Goal: Information Seeking & Learning: Learn about a topic

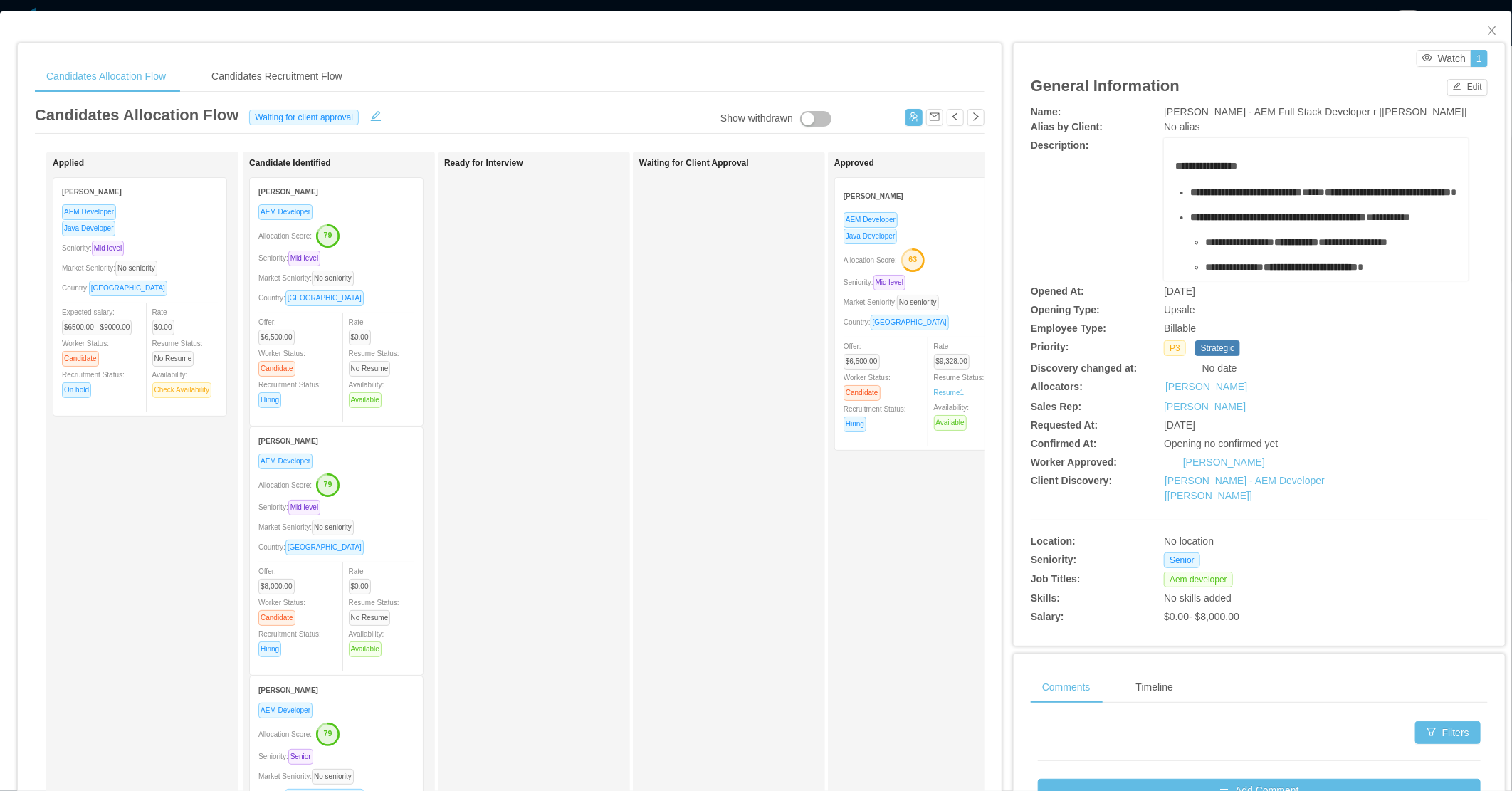
scroll to position [71, 0]
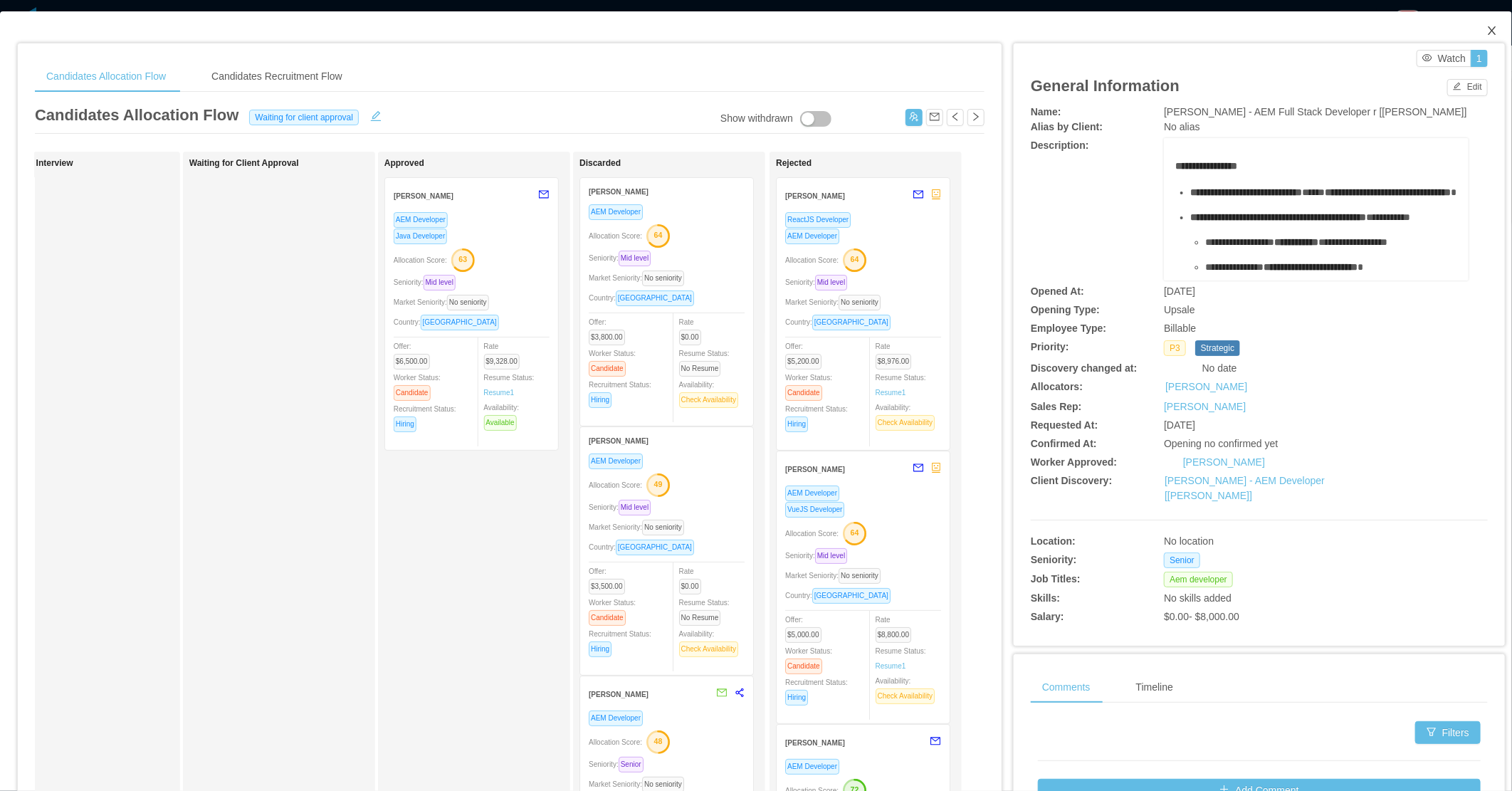
click at [1486, 25] on icon "icon: close" at bounding box center [1492, 31] width 12 height 12
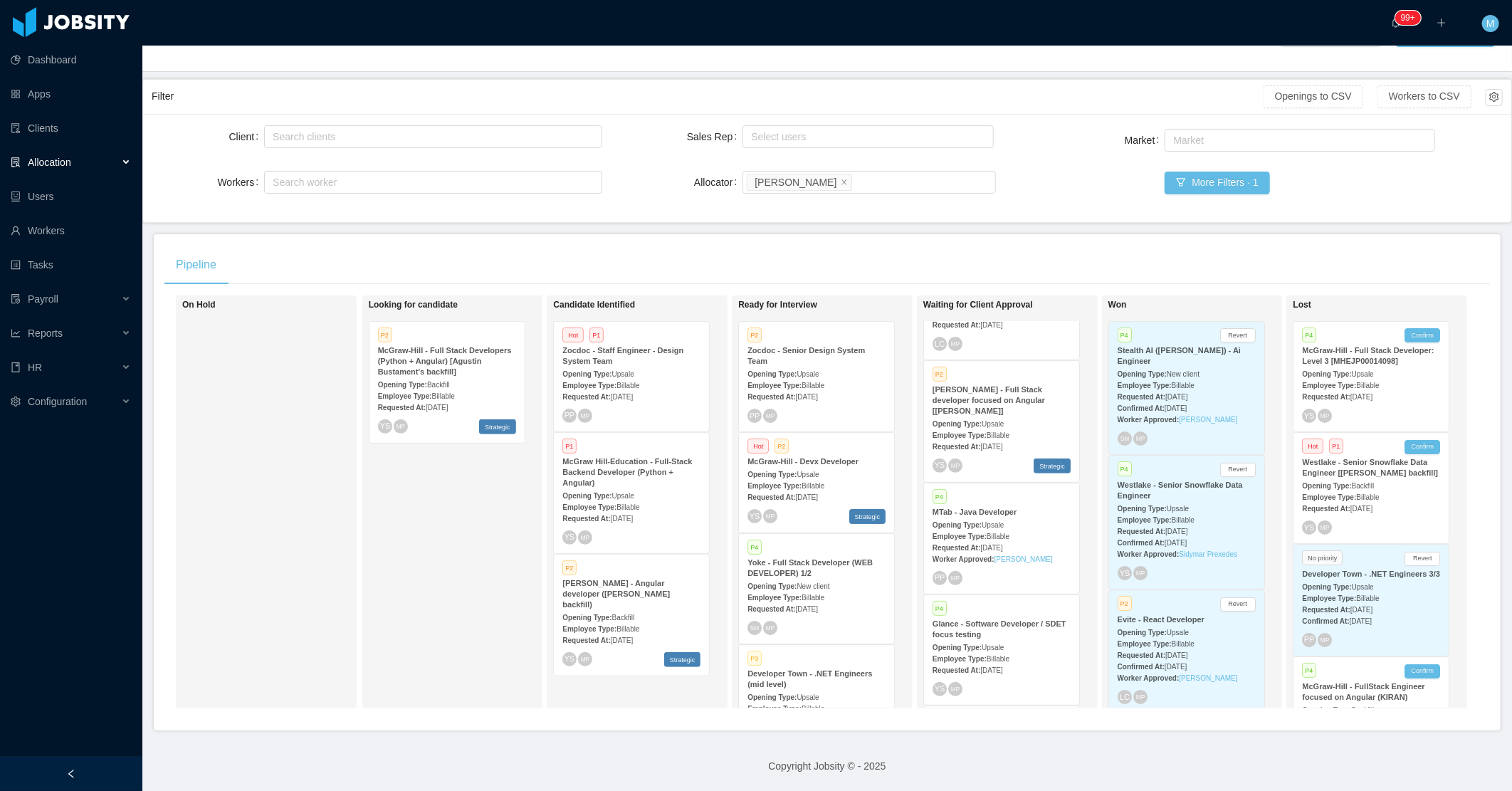
click at [817, 457] on strong "McGraw-Hill - Devx Developer" at bounding box center [803, 461] width 111 height 9
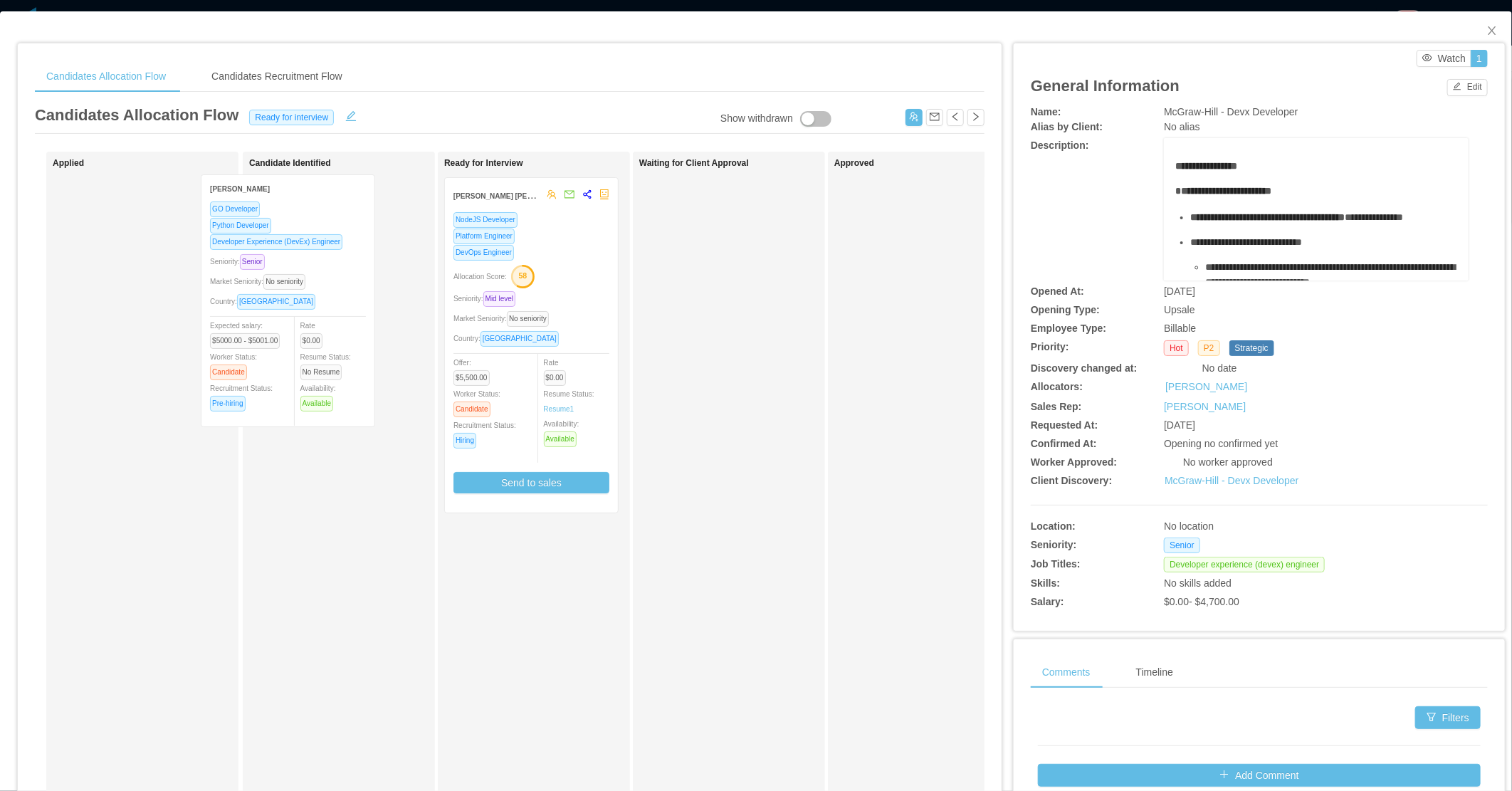
drag, startPoint x: 291, startPoint y: 318, endPoint x: 346, endPoint y: 315, distance: 55.1
click at [346, 315] on div "Applied Edwin Plauchu GO Developer Python Developer Developer Experience (DevEx…" at bounding box center [509, 513] width 949 height 723
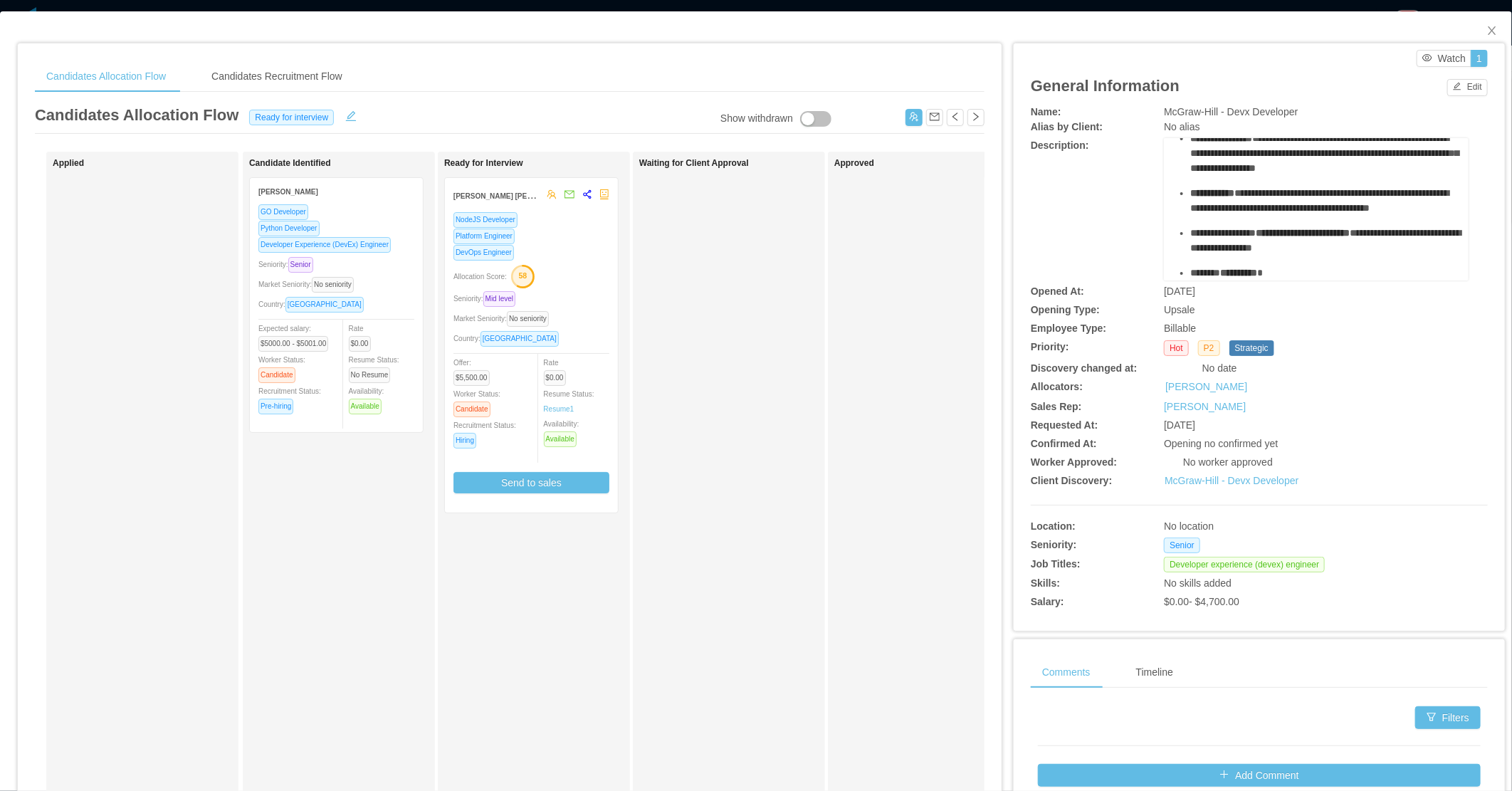
scroll to position [711, 0]
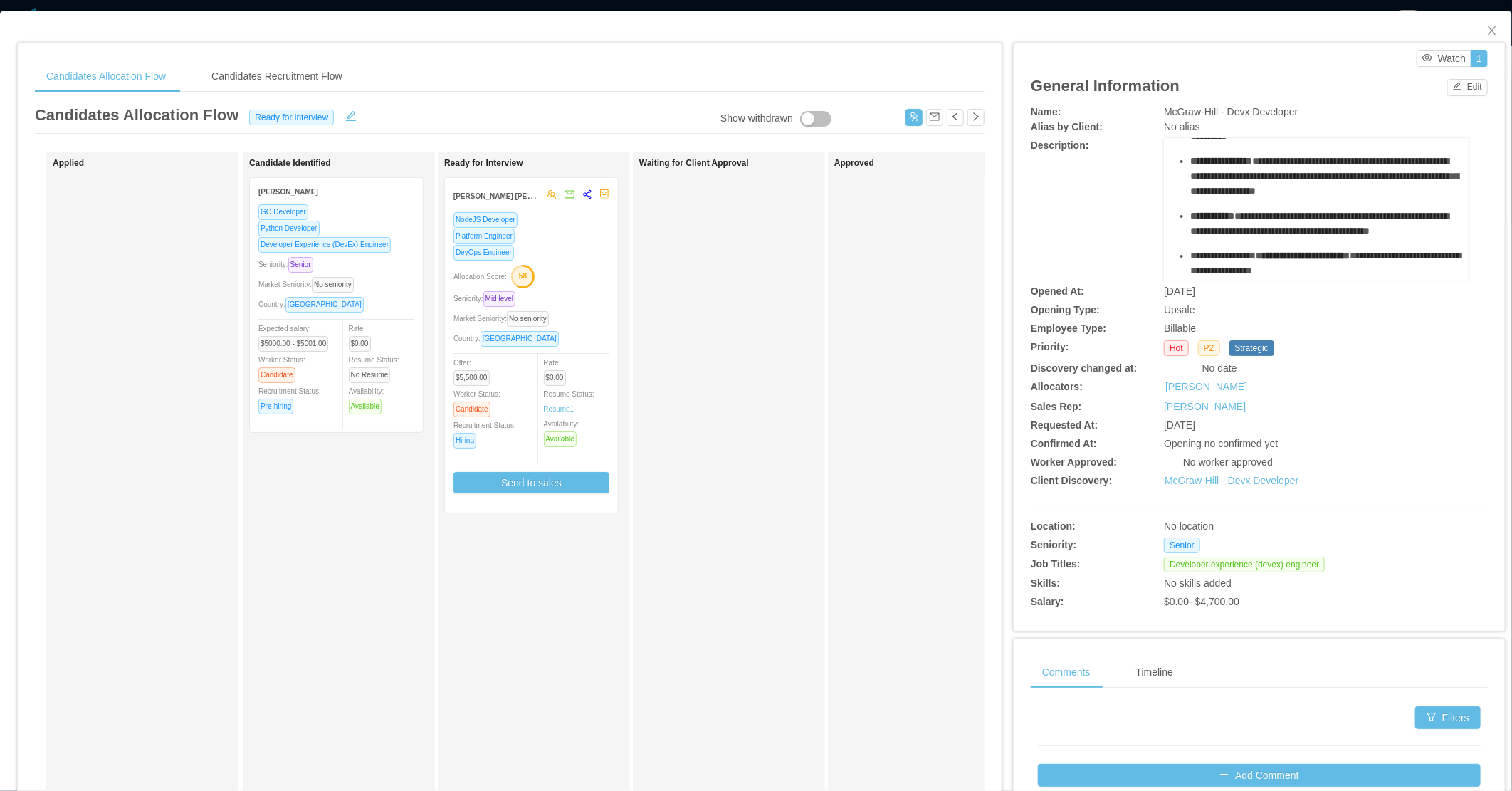
drag, startPoint x: 1183, startPoint y: 159, endPoint x: 1399, endPoint y: 233, distance: 228.3
click at [1399, 233] on ul "**********" at bounding box center [1316, 17] width 283 height 573
copy ul "**********"
click at [435, 639] on div "Applied Candidate Identified Edwin Plauchu GO Developer Python Developer Develo…" at bounding box center [509, 513] width 949 height 723
click at [1488, 16] on span "Close" at bounding box center [1492, 31] width 40 height 40
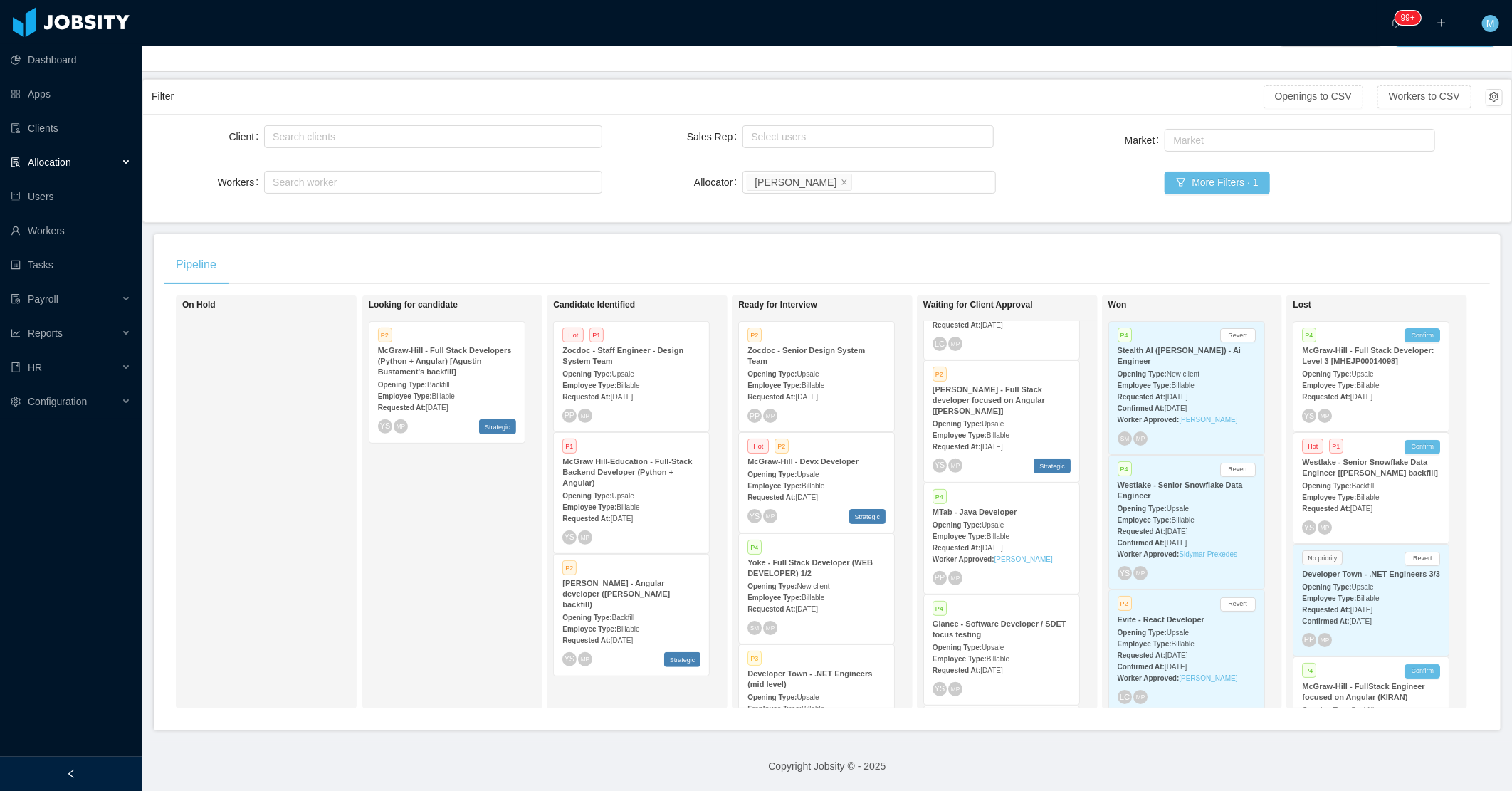
click at [100, 763] on div at bounding box center [71, 774] width 142 height 34
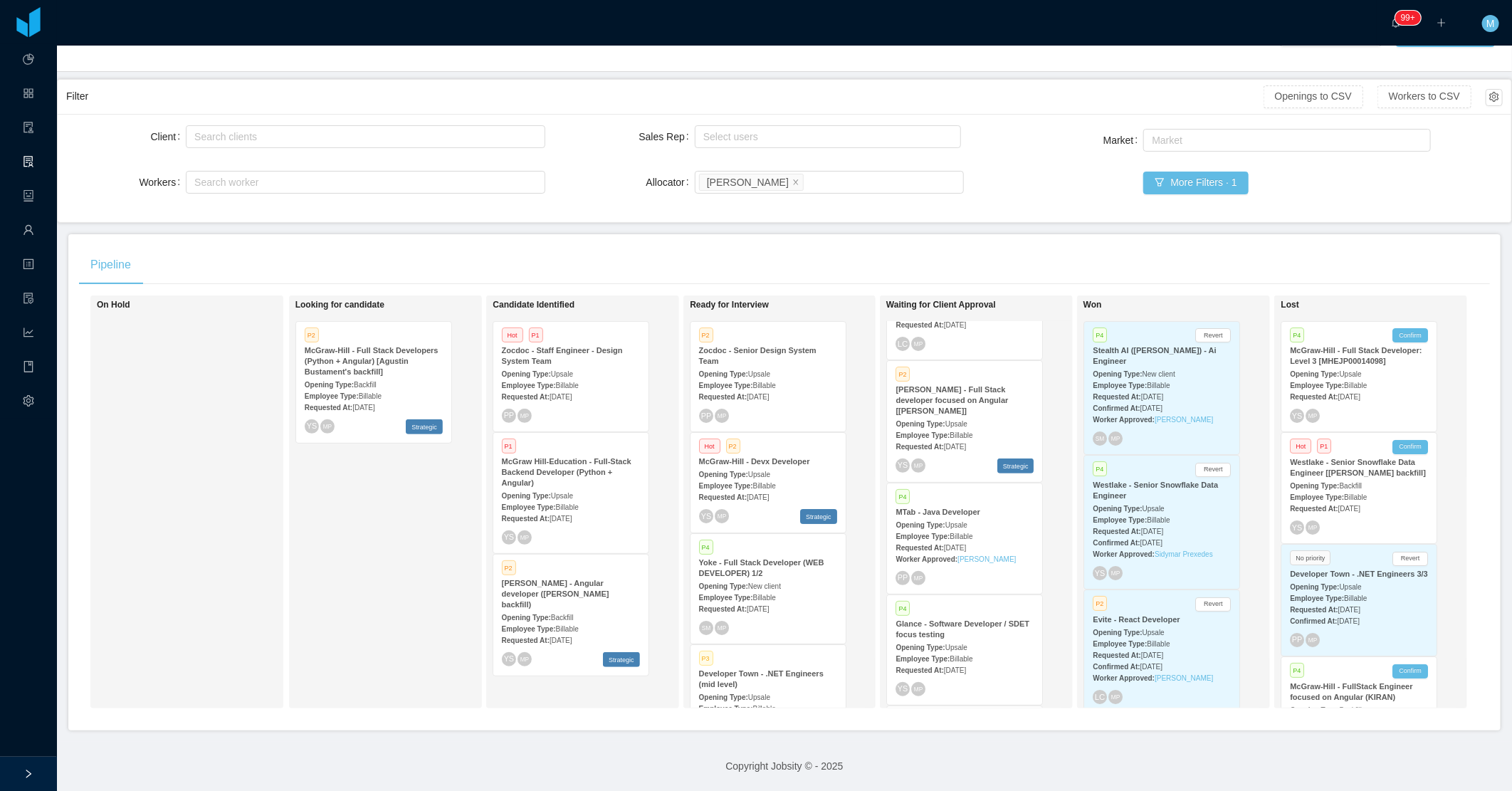
click at [379, 567] on div "Looking for candidate P2 McGraw-Hill - Full Stack Developers (Python + Angular)…" at bounding box center [395, 502] width 199 height 400
click at [275, 592] on div "On Hold" at bounding box center [196, 502] width 199 height 400
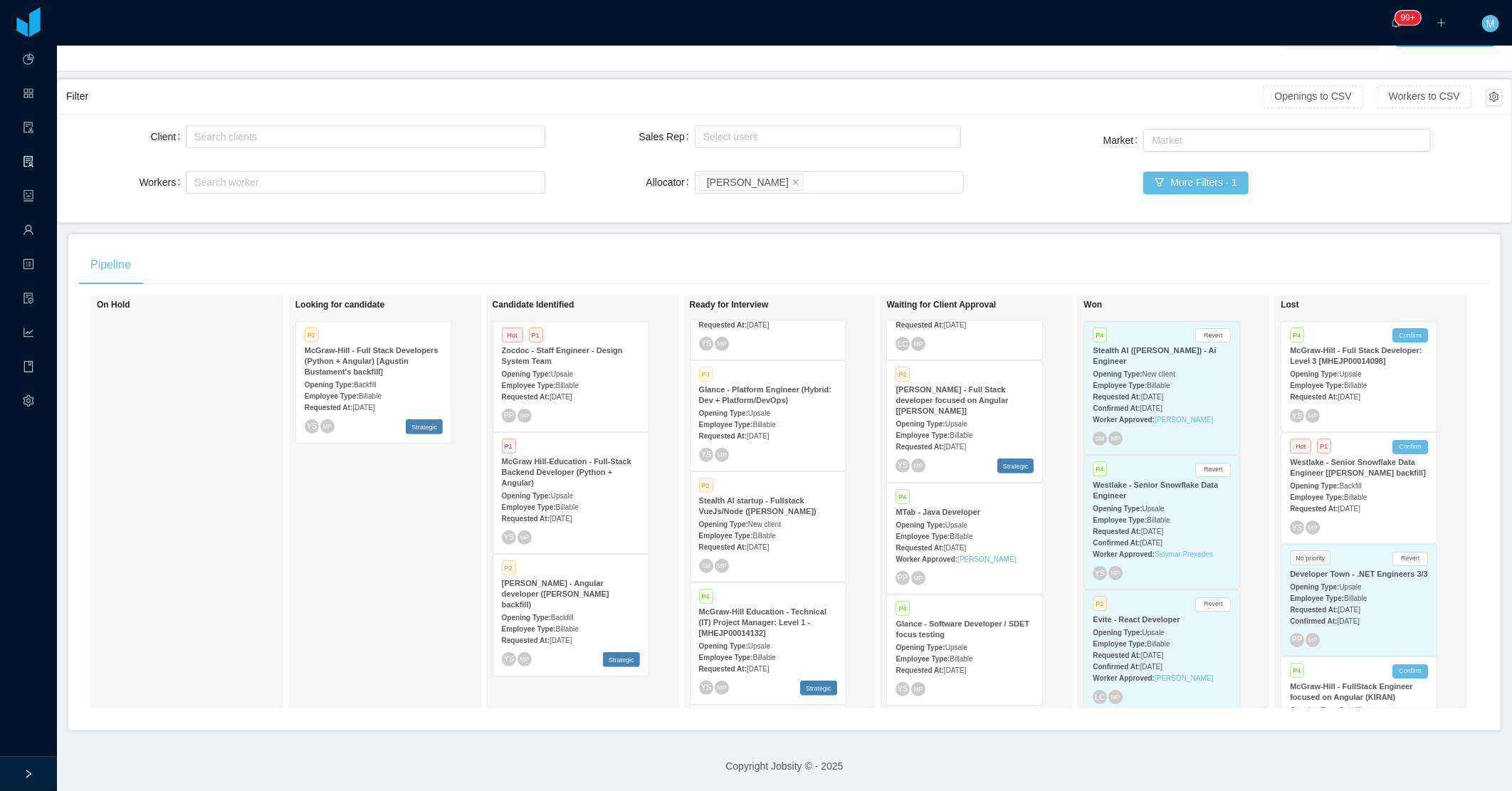
click at [748, 520] on span "New client" at bounding box center [765, 524] width 33 height 8
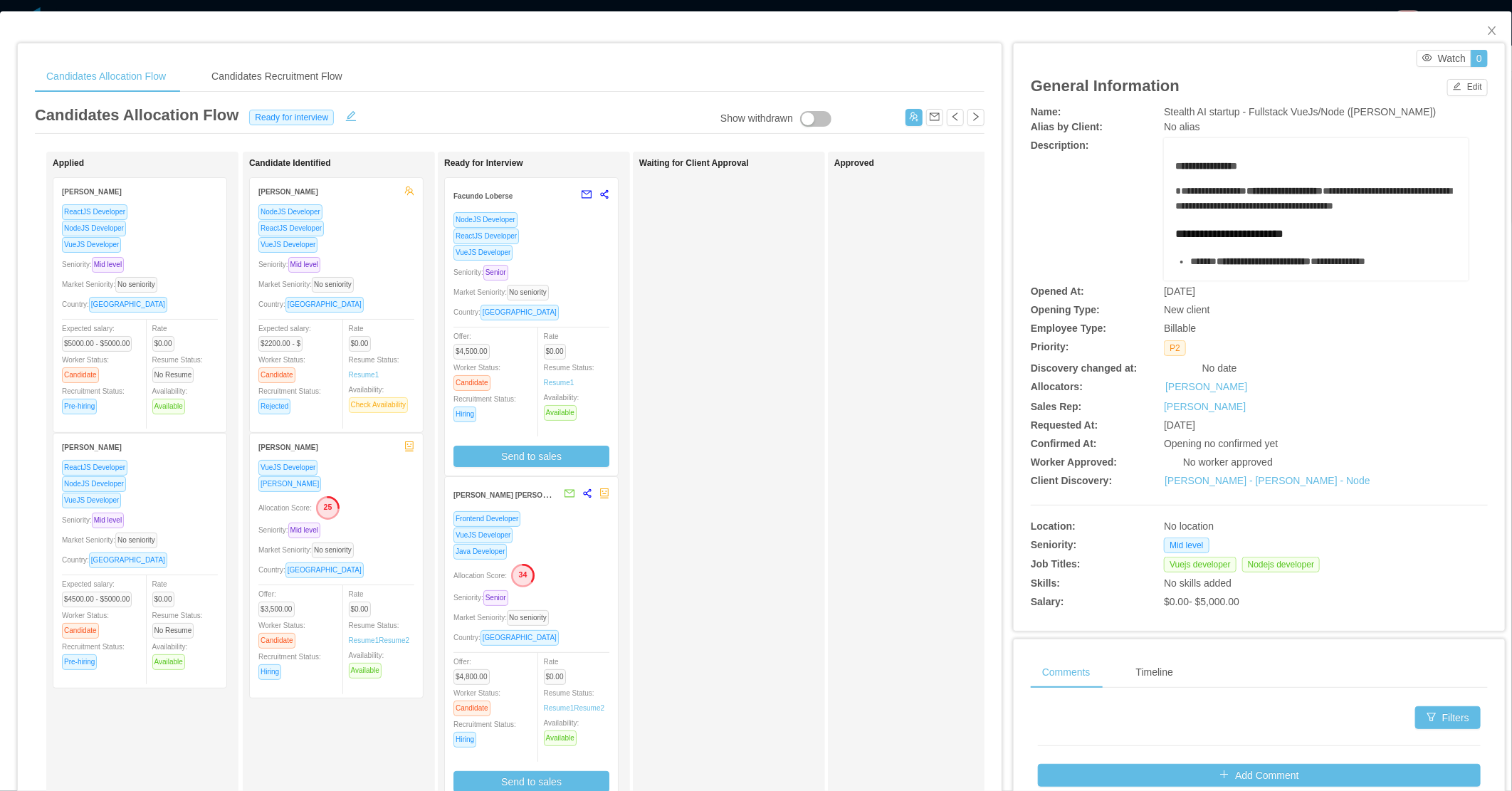
click at [585, 269] on div "Seniority: Senior" at bounding box center [532, 272] width 155 height 17
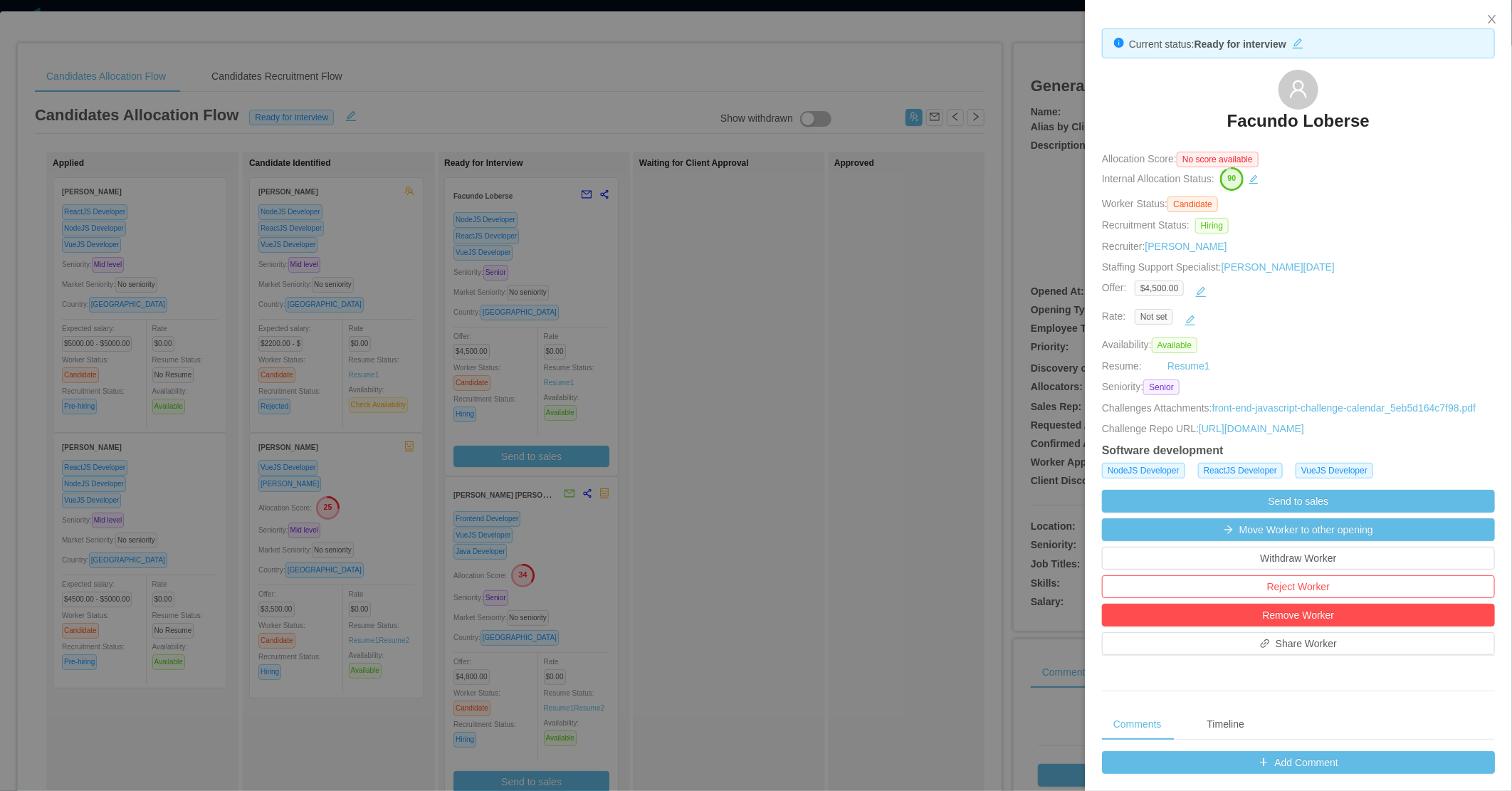
click at [831, 302] on div at bounding box center [756, 396] width 1512 height 791
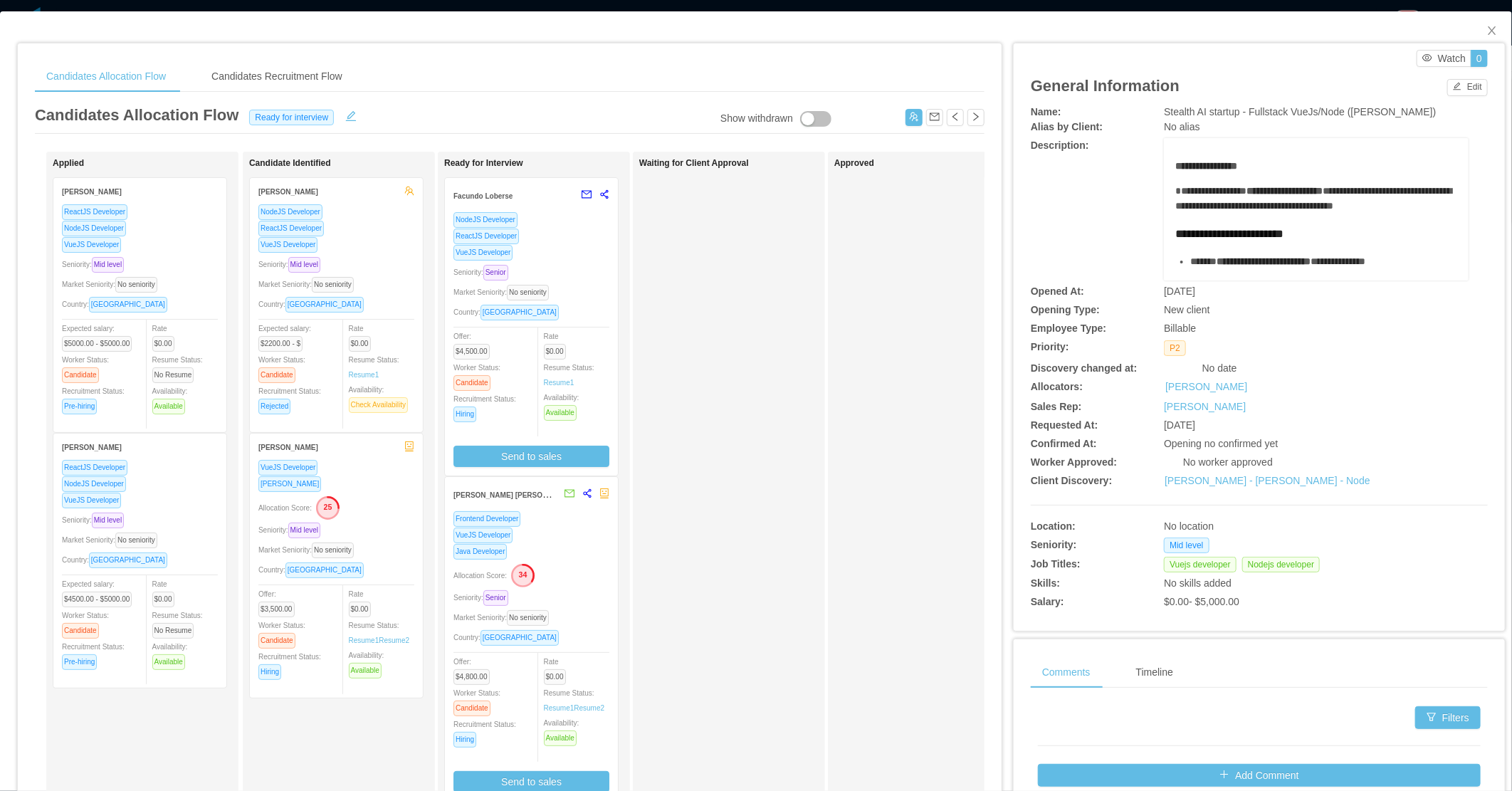
click at [585, 550] on div "Java Developer" at bounding box center [532, 551] width 155 height 17
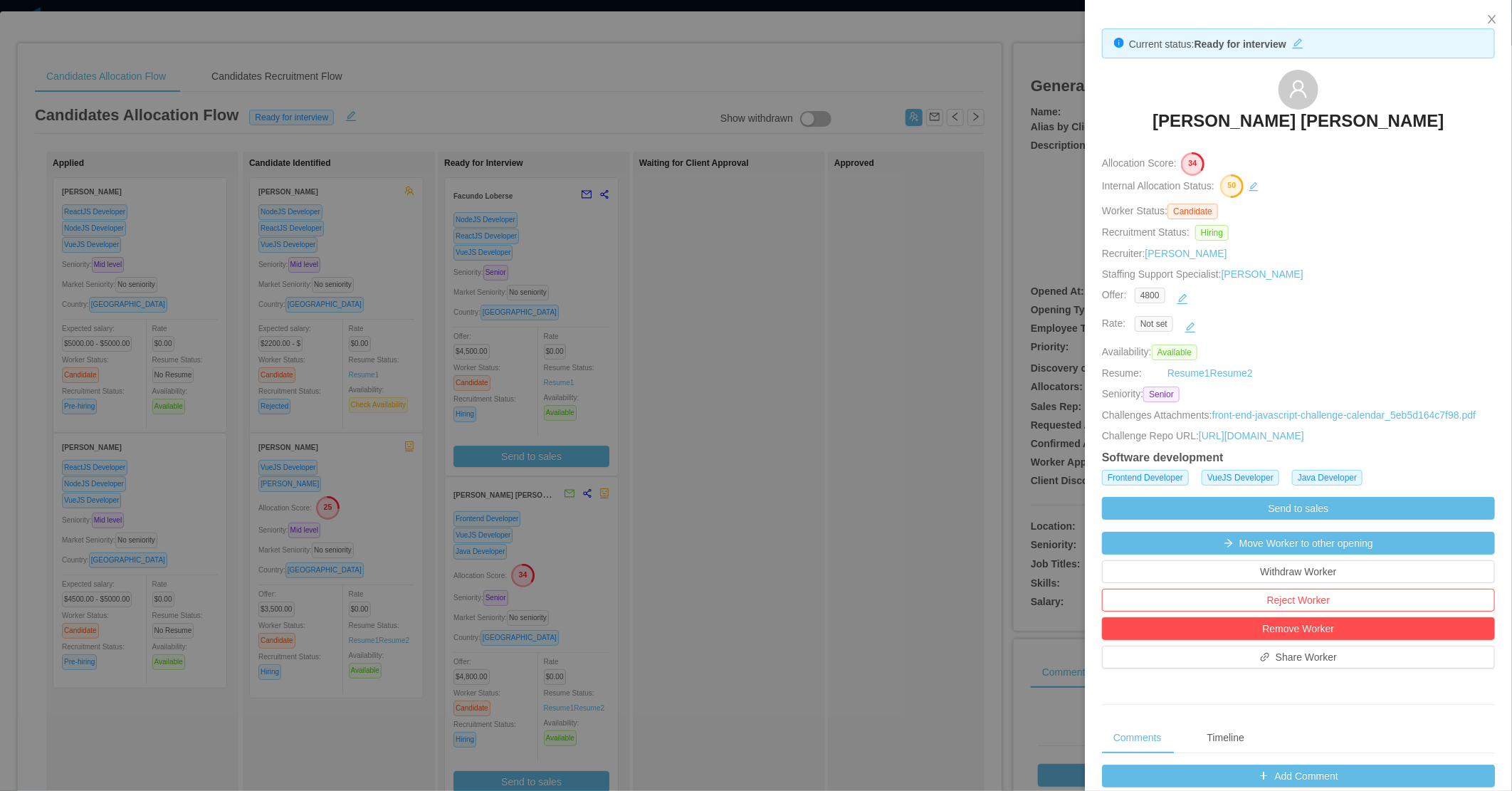
click at [699, 324] on div at bounding box center [756, 396] width 1512 height 791
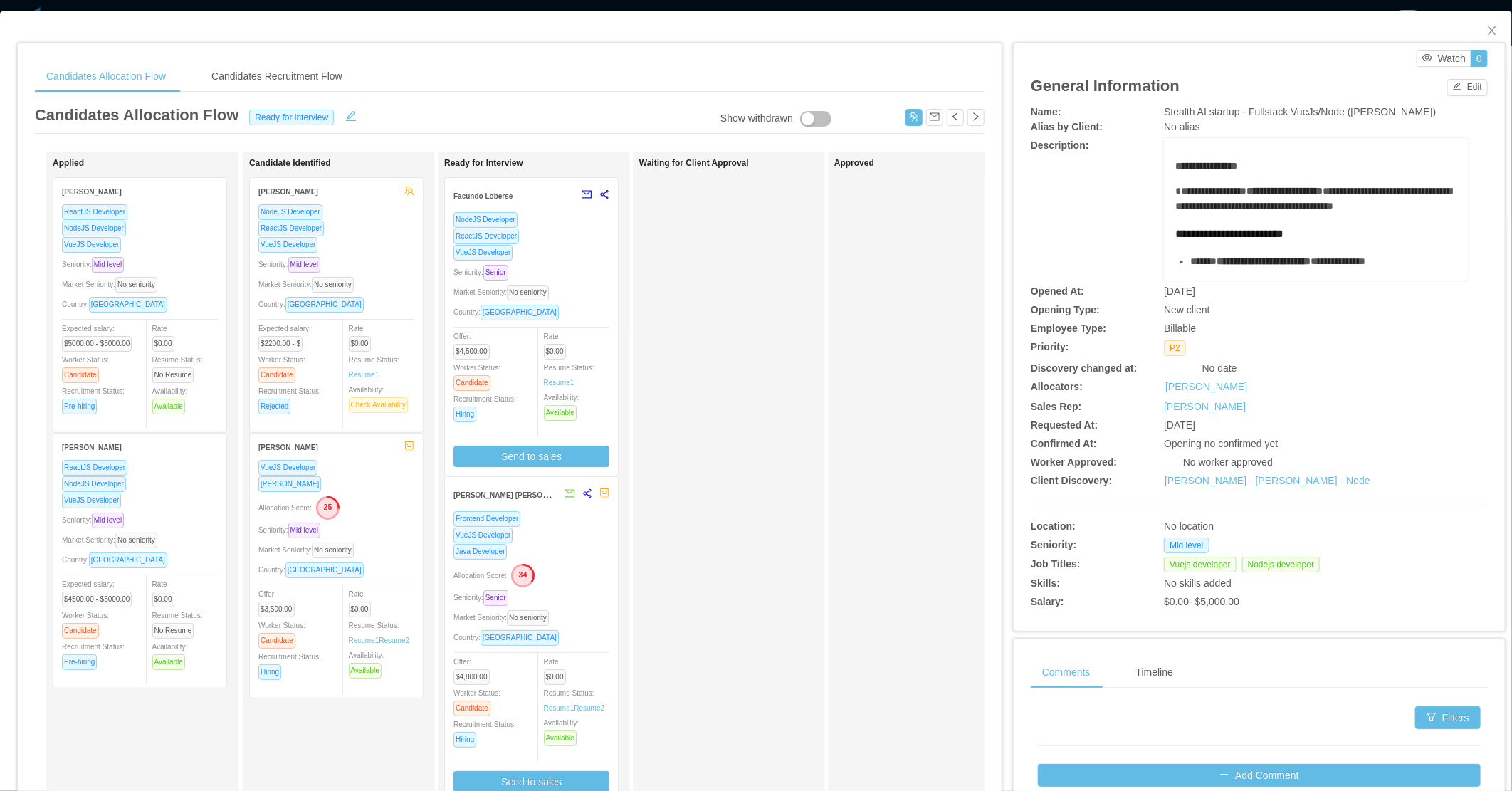
scroll to position [281, 0]
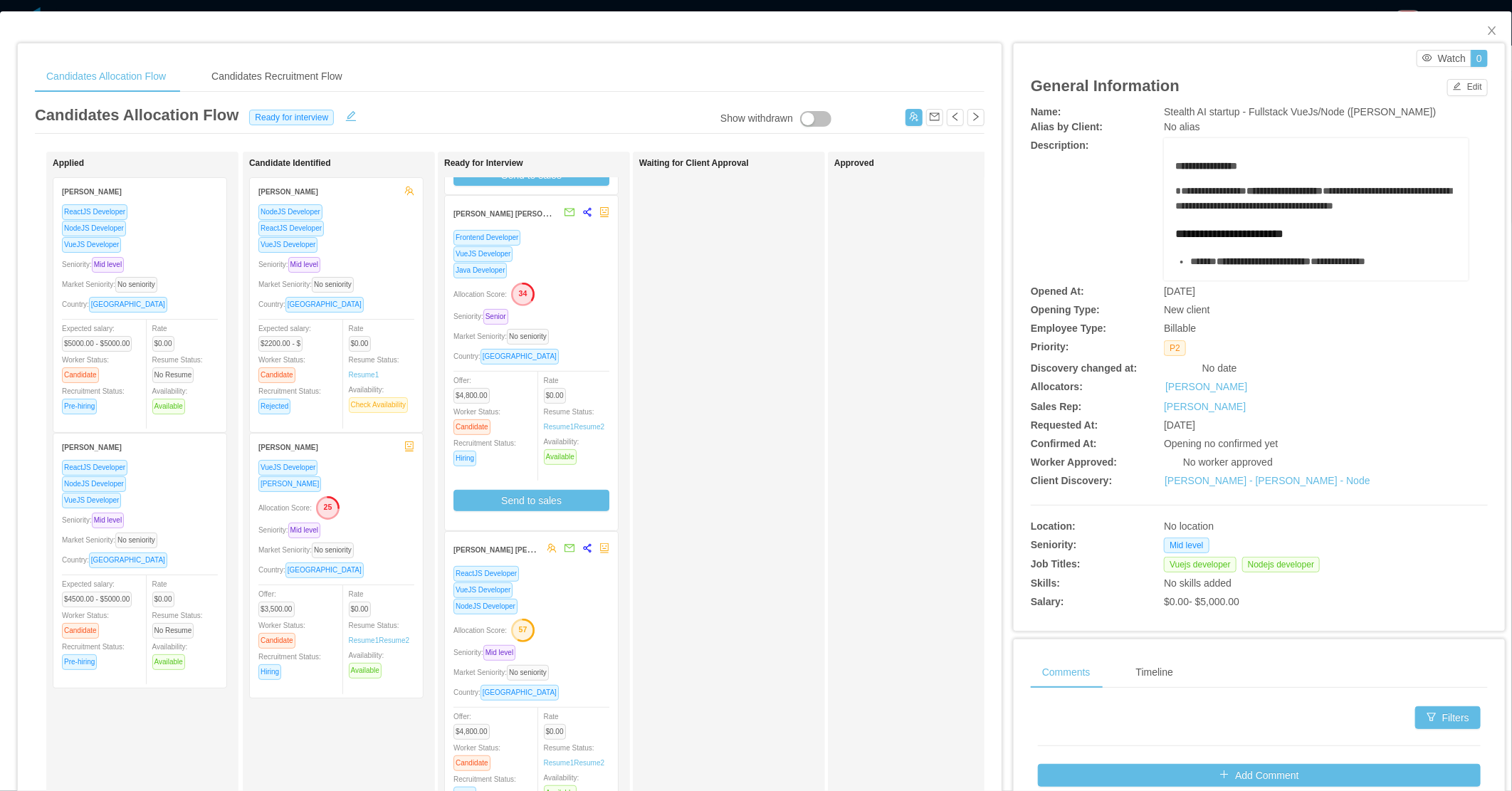
click at [850, 536] on div "Approved" at bounding box center [933, 507] width 199 height 699
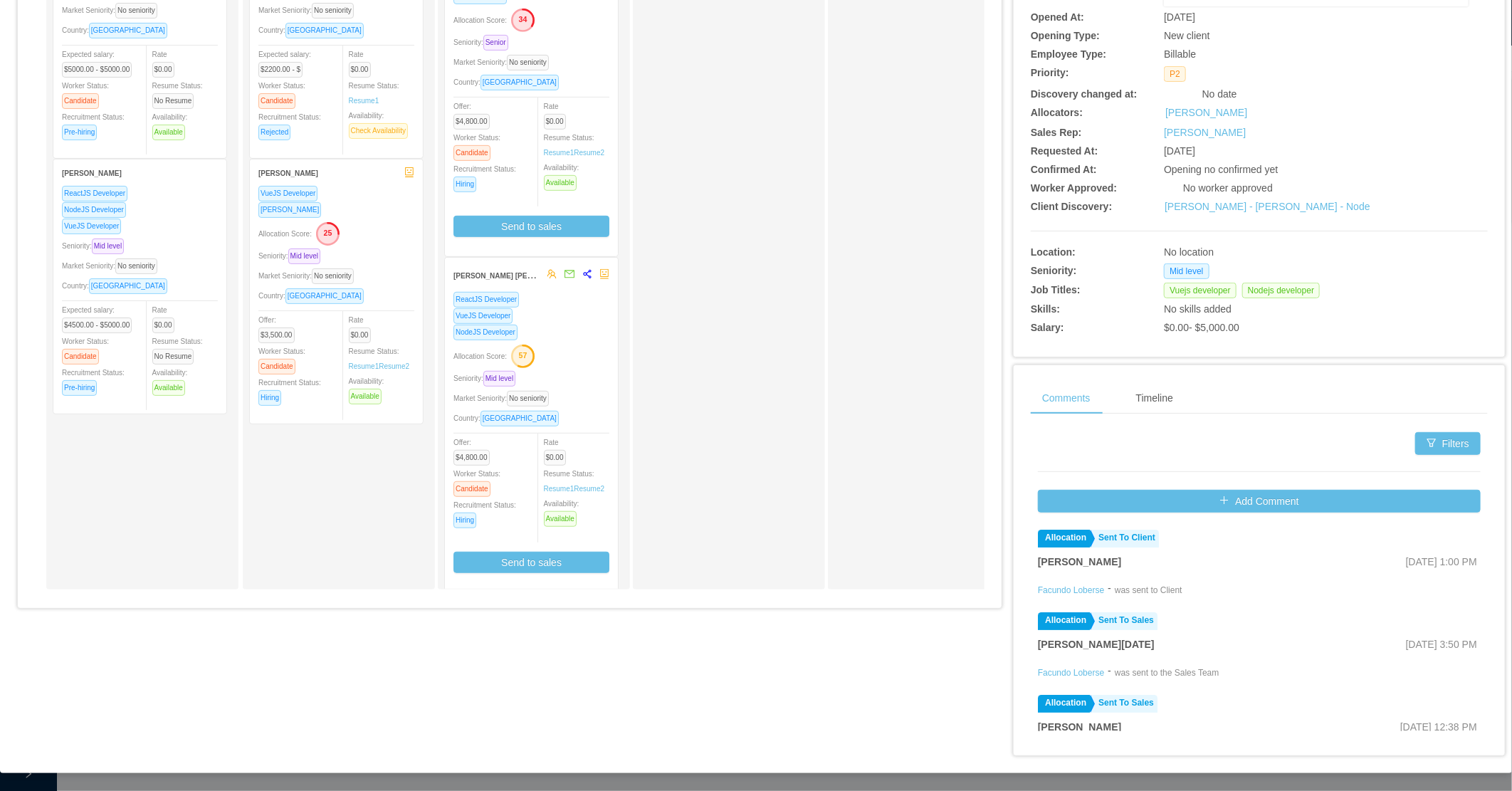
click at [564, 410] on div "Country: Peru" at bounding box center [532, 418] width 155 height 17
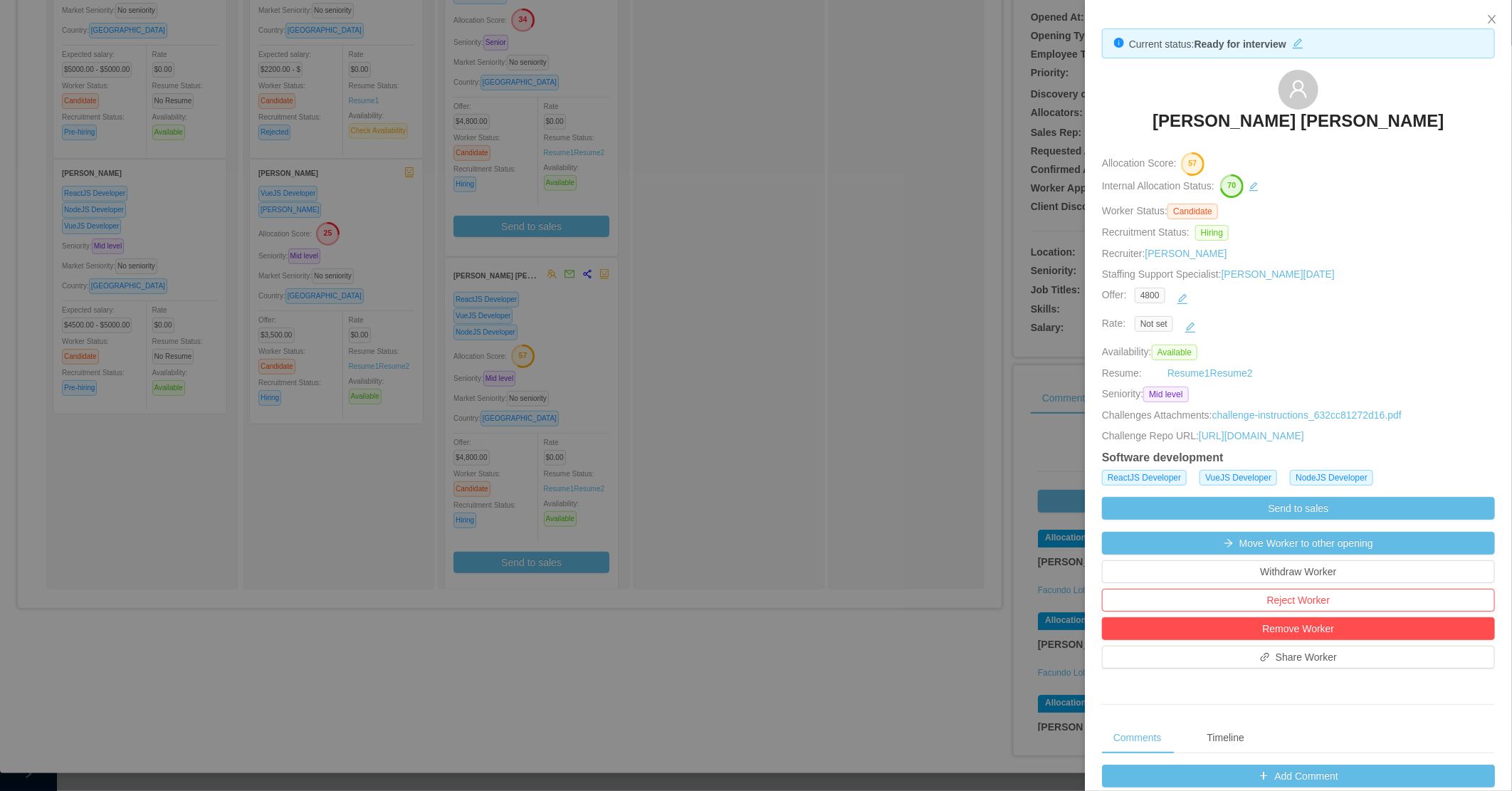
drag, startPoint x: 1295, startPoint y: 108, endPoint x: 1161, endPoint y: 123, distance: 134.8
drag, startPoint x: 1161, startPoint y: 123, endPoint x: 1215, endPoint y: 117, distance: 54.3
click at [884, 342] on div at bounding box center [756, 396] width 1512 height 791
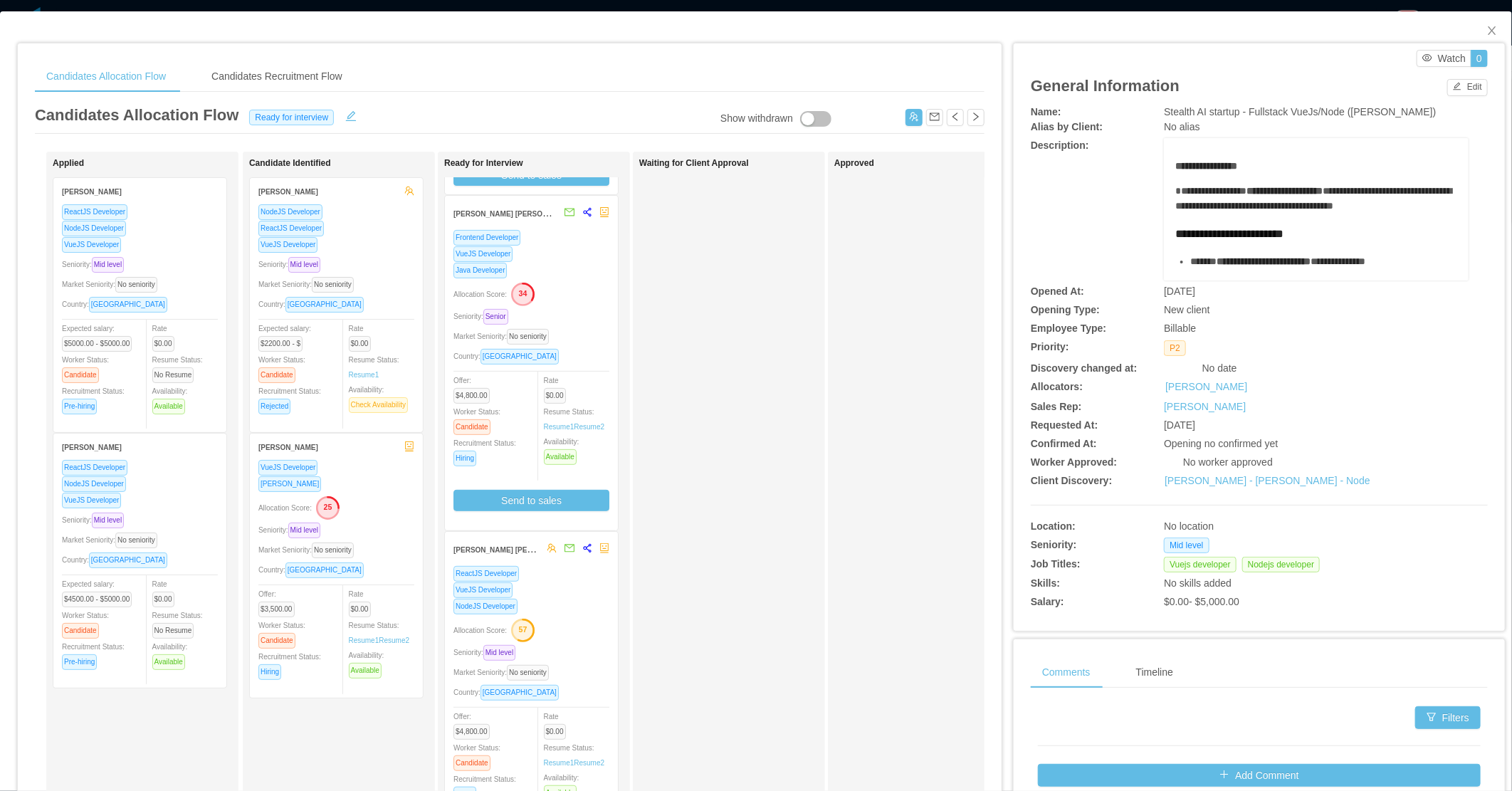
scroll to position [0, 0]
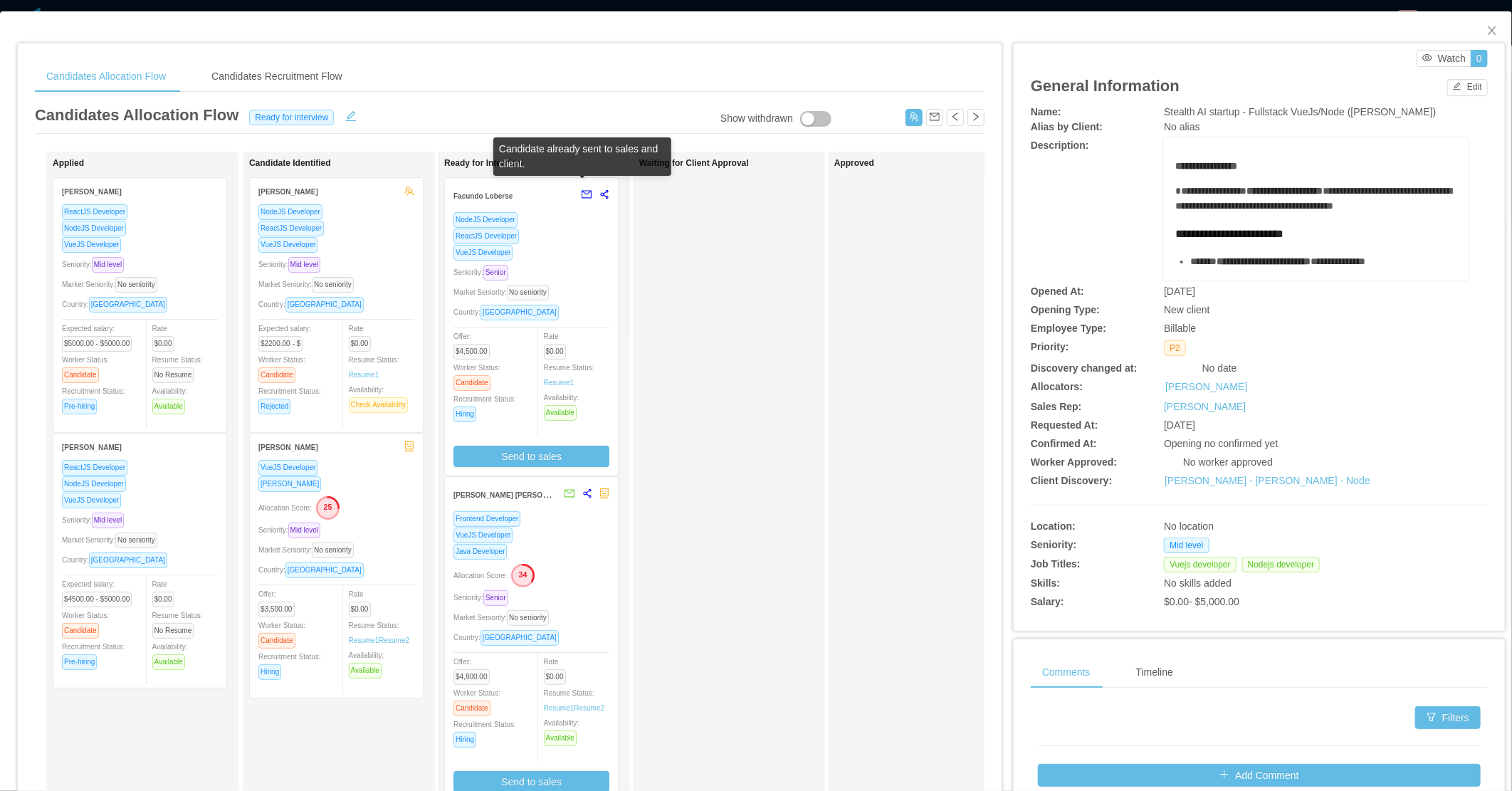
click at [587, 195] on button "button" at bounding box center [582, 194] width 18 height 22
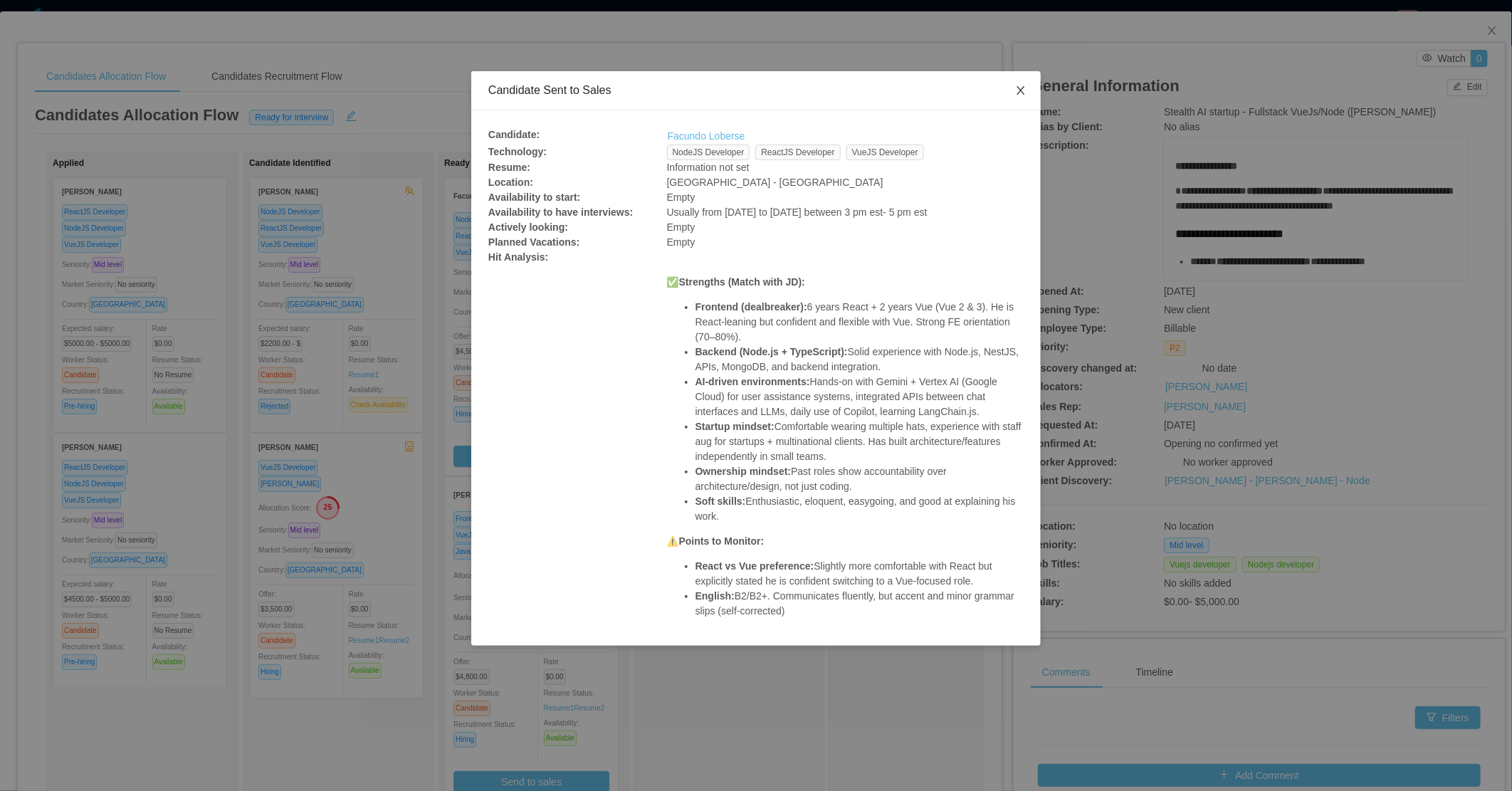
click at [1025, 89] on icon "icon: close" at bounding box center [1020, 90] width 12 height 12
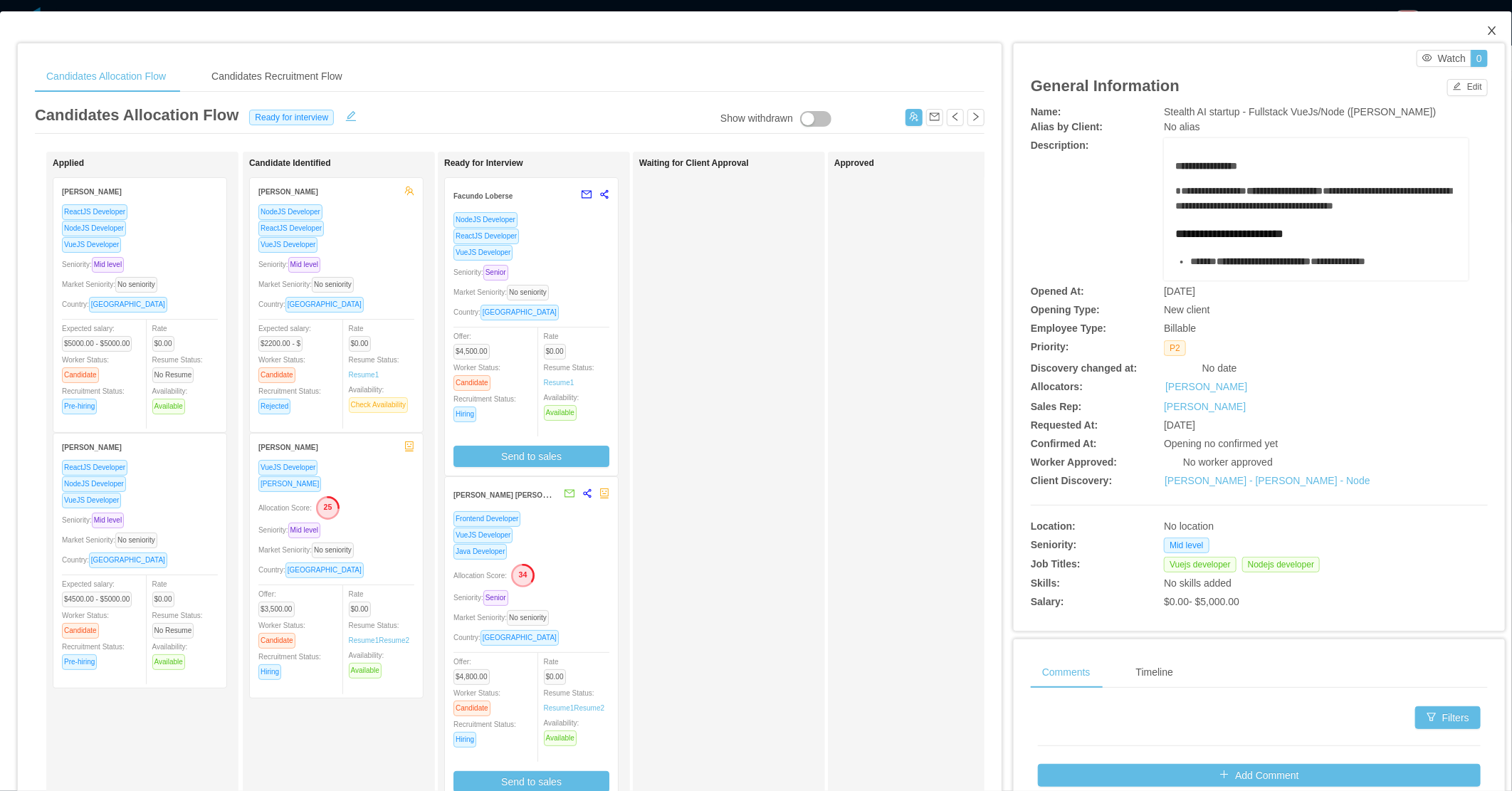
drag, startPoint x: 1490, startPoint y: 30, endPoint x: 1454, endPoint y: 30, distance: 36.0
click at [1475, 30] on span "Close" at bounding box center [1492, 31] width 40 height 40
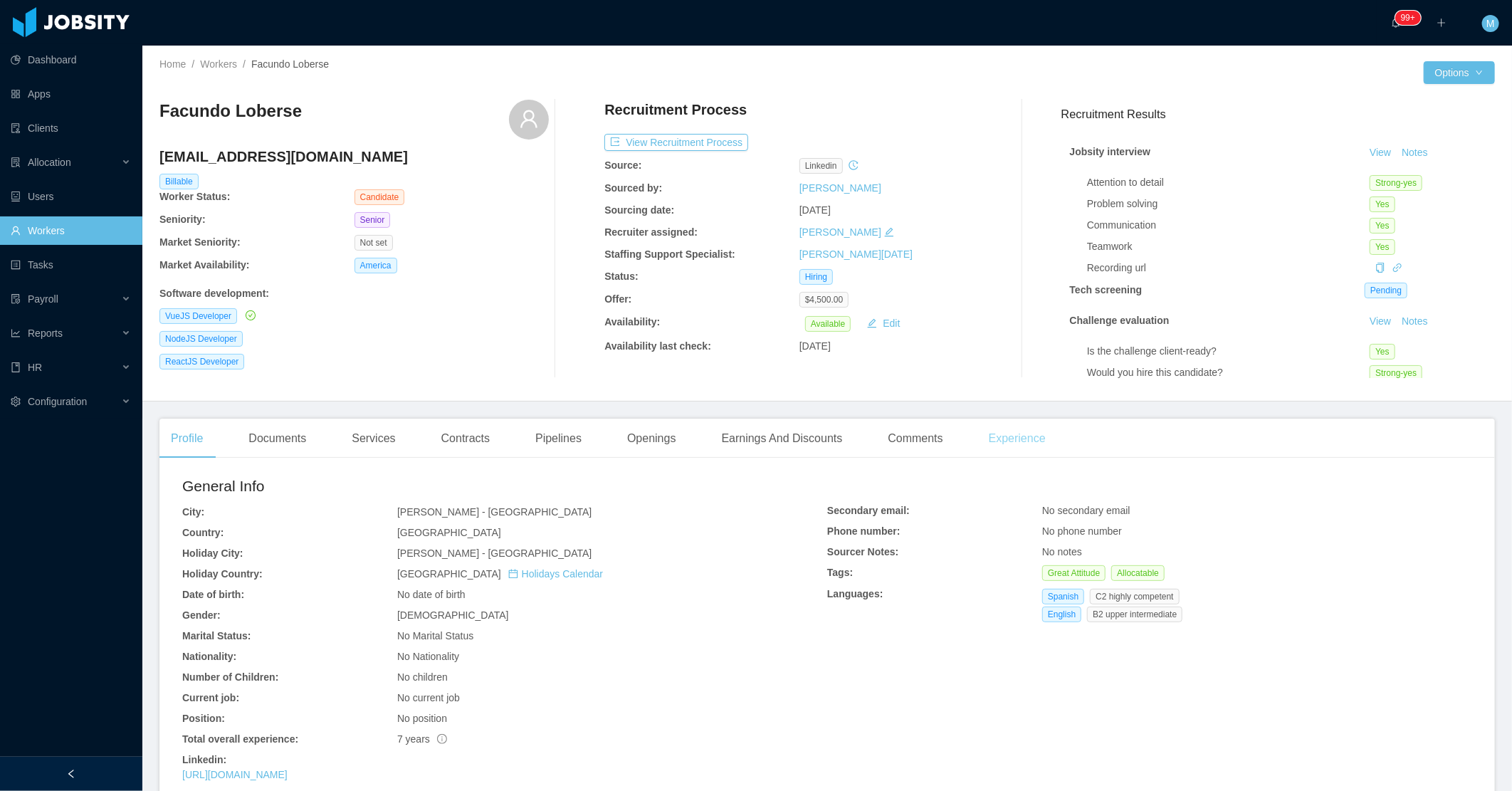
click at [1004, 446] on div "Experience" at bounding box center [1017, 438] width 80 height 40
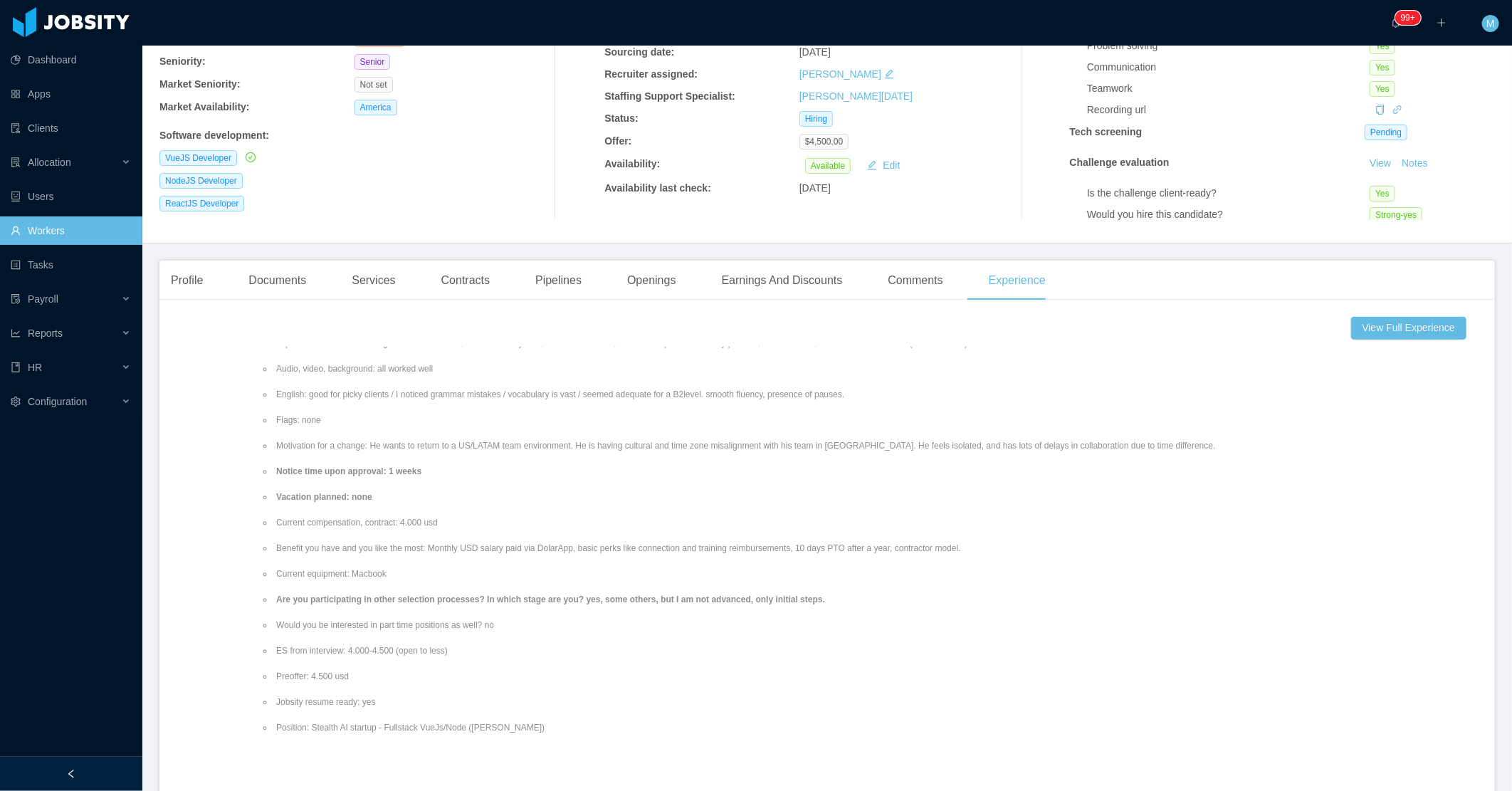
scroll to position [79, 0]
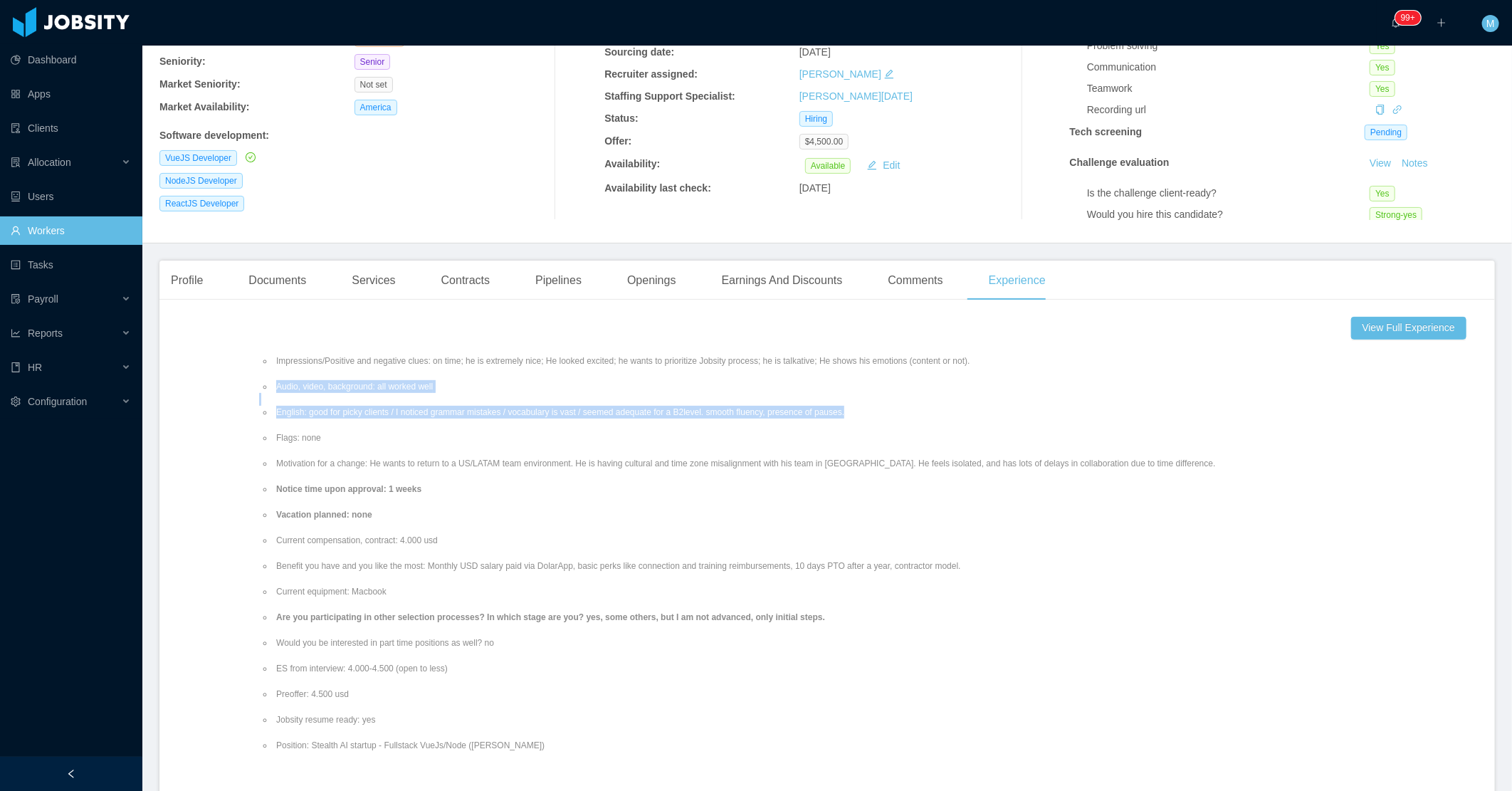
drag, startPoint x: 837, startPoint y: 414, endPoint x: 666, endPoint y: 401, distance: 171.5
click at [666, 401] on ul "Impressions/Positive and negative clues: on time; he is extremely nice; He look…" at bounding box center [738, 553] width 956 height 423
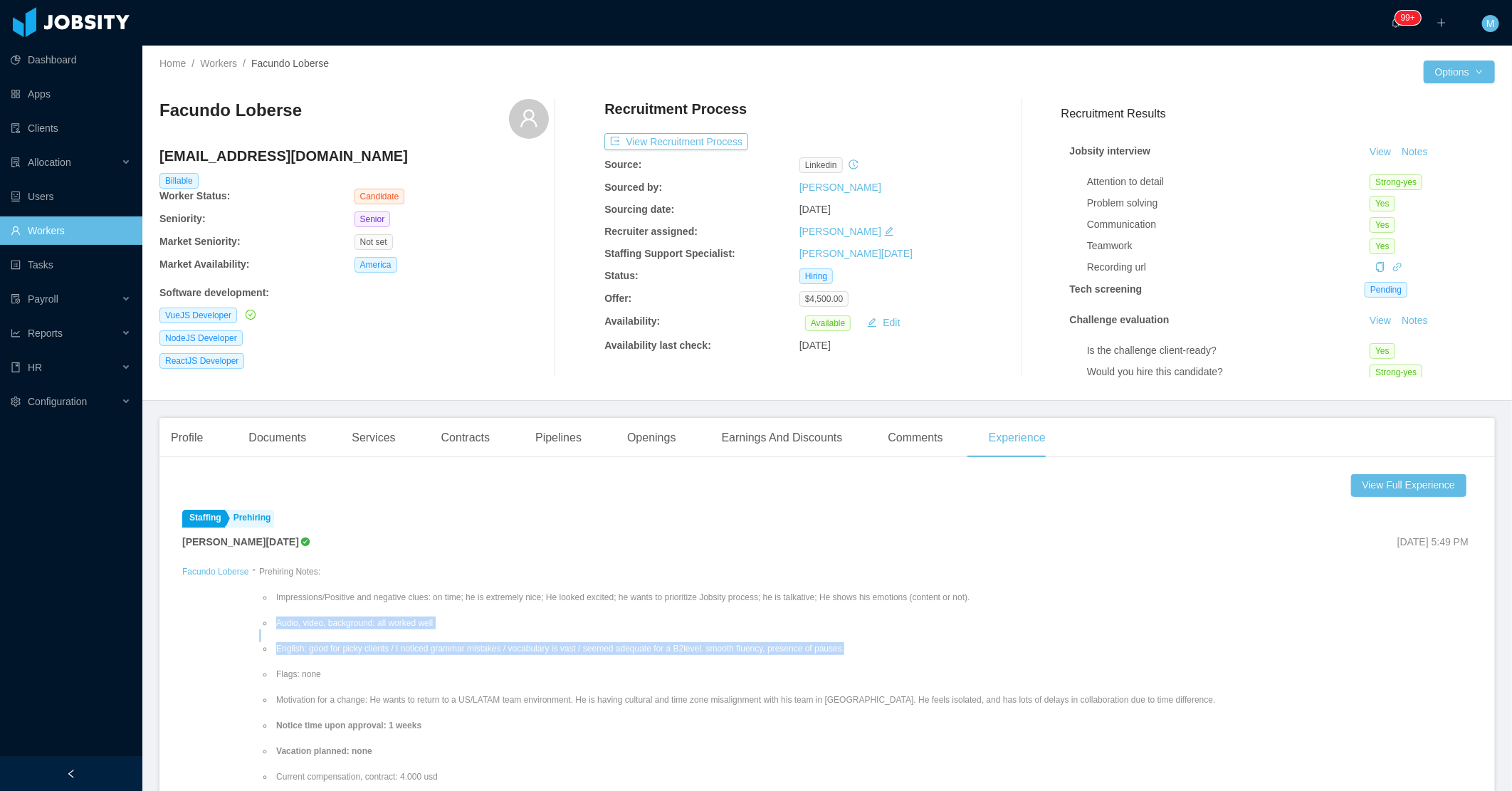
scroll to position [0, 0]
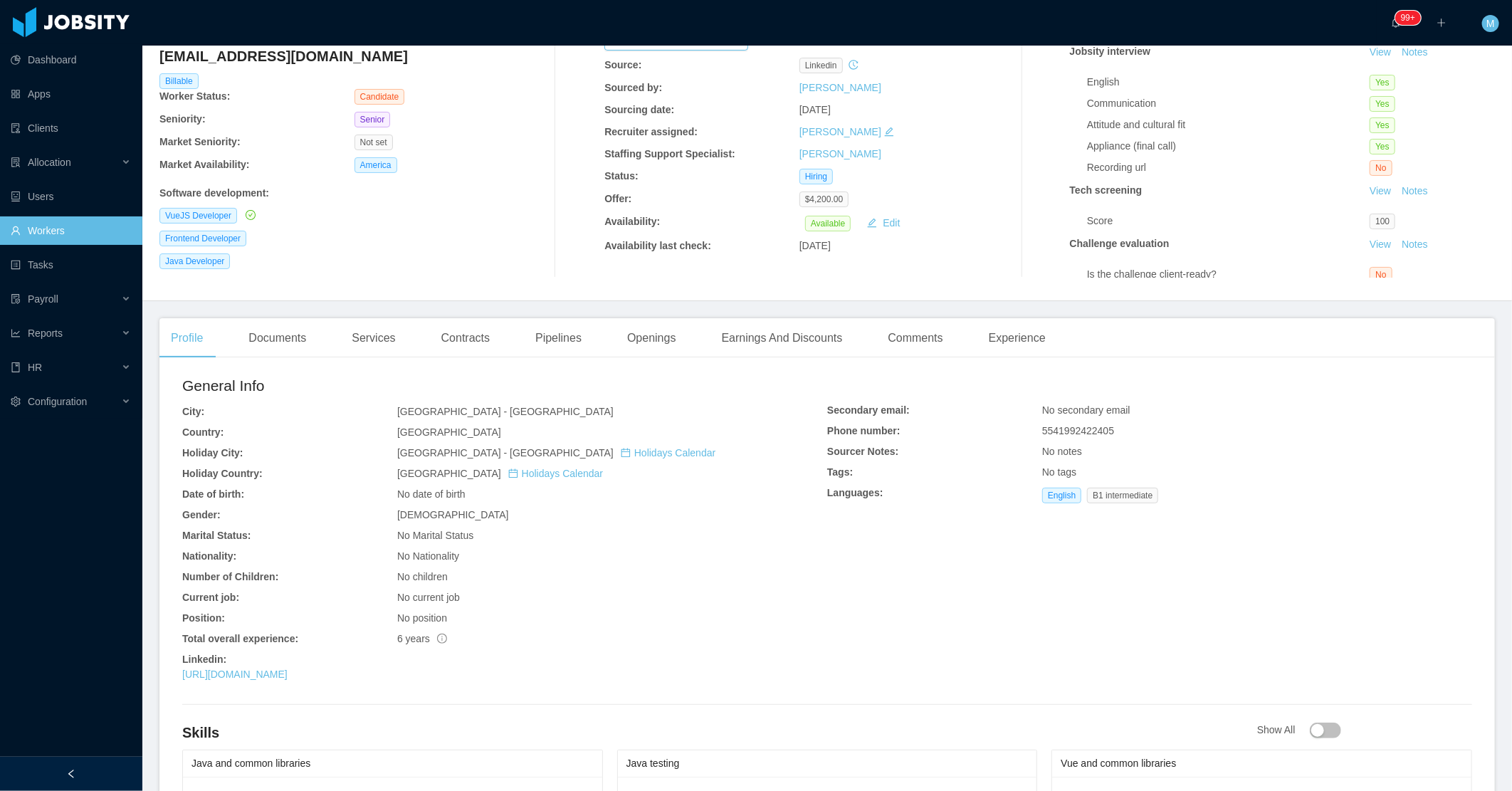
scroll to position [237, 0]
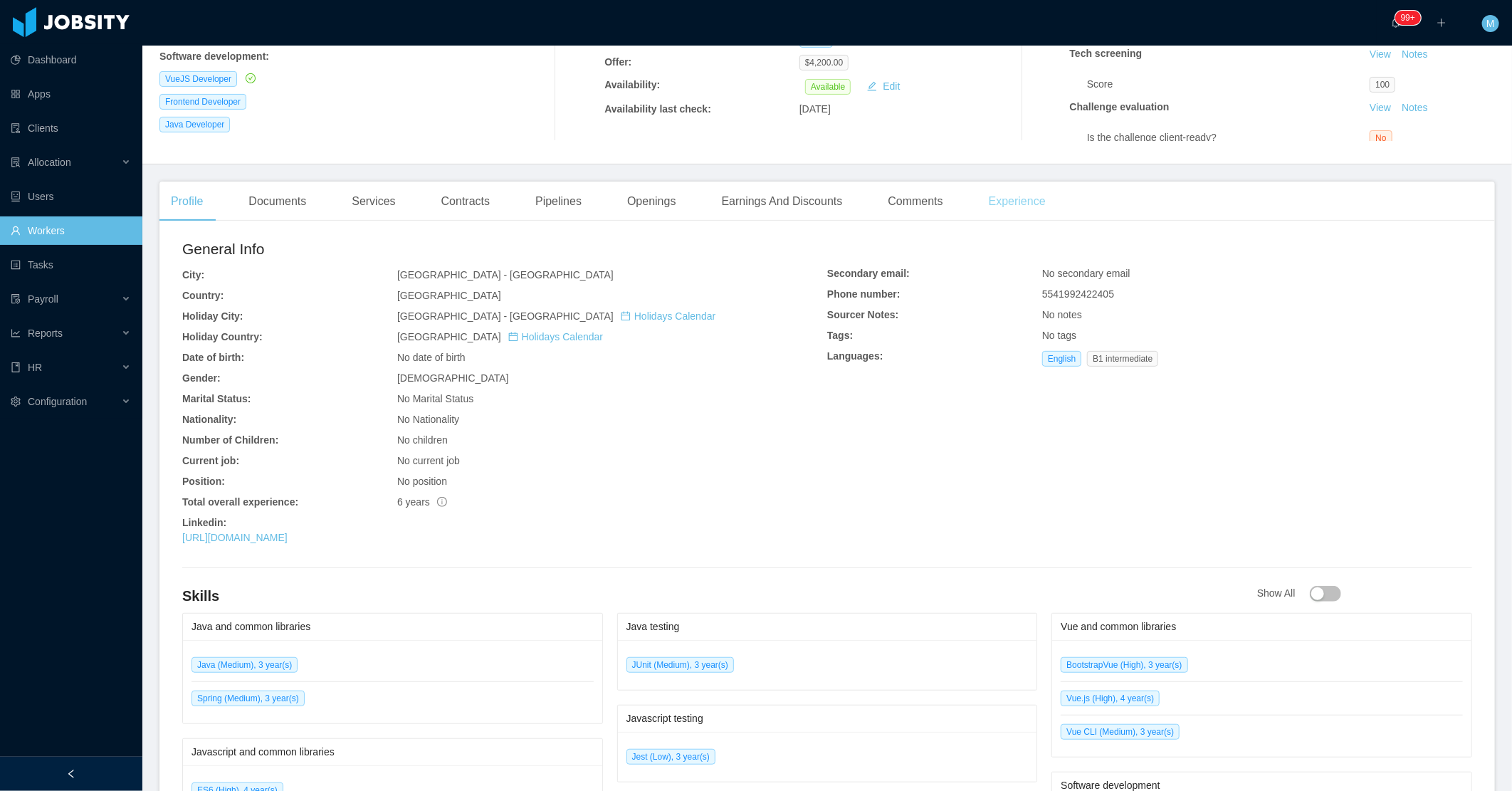
click at [1013, 200] on div "Experience" at bounding box center [1017, 201] width 80 height 40
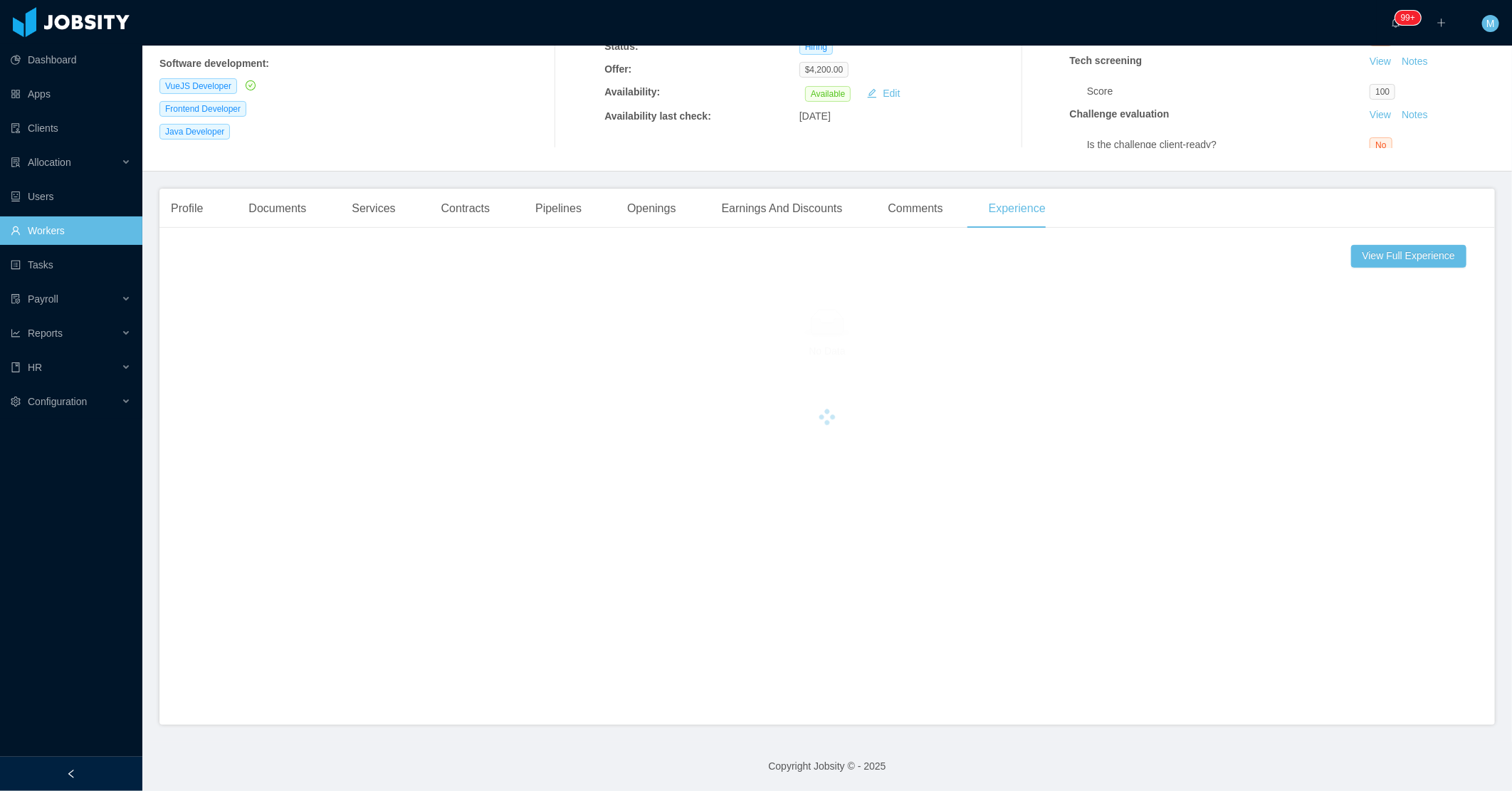
scroll to position [229, 0]
drag, startPoint x: 148, startPoint y: 219, endPoint x: 159, endPoint y: 216, distance: 11.4
click at [148, 219] on main "Home / Workers / Gustavo Maysonnave Franck / Options Gustavo Maysonnave Franck …" at bounding box center [826, 189] width 1369 height 745
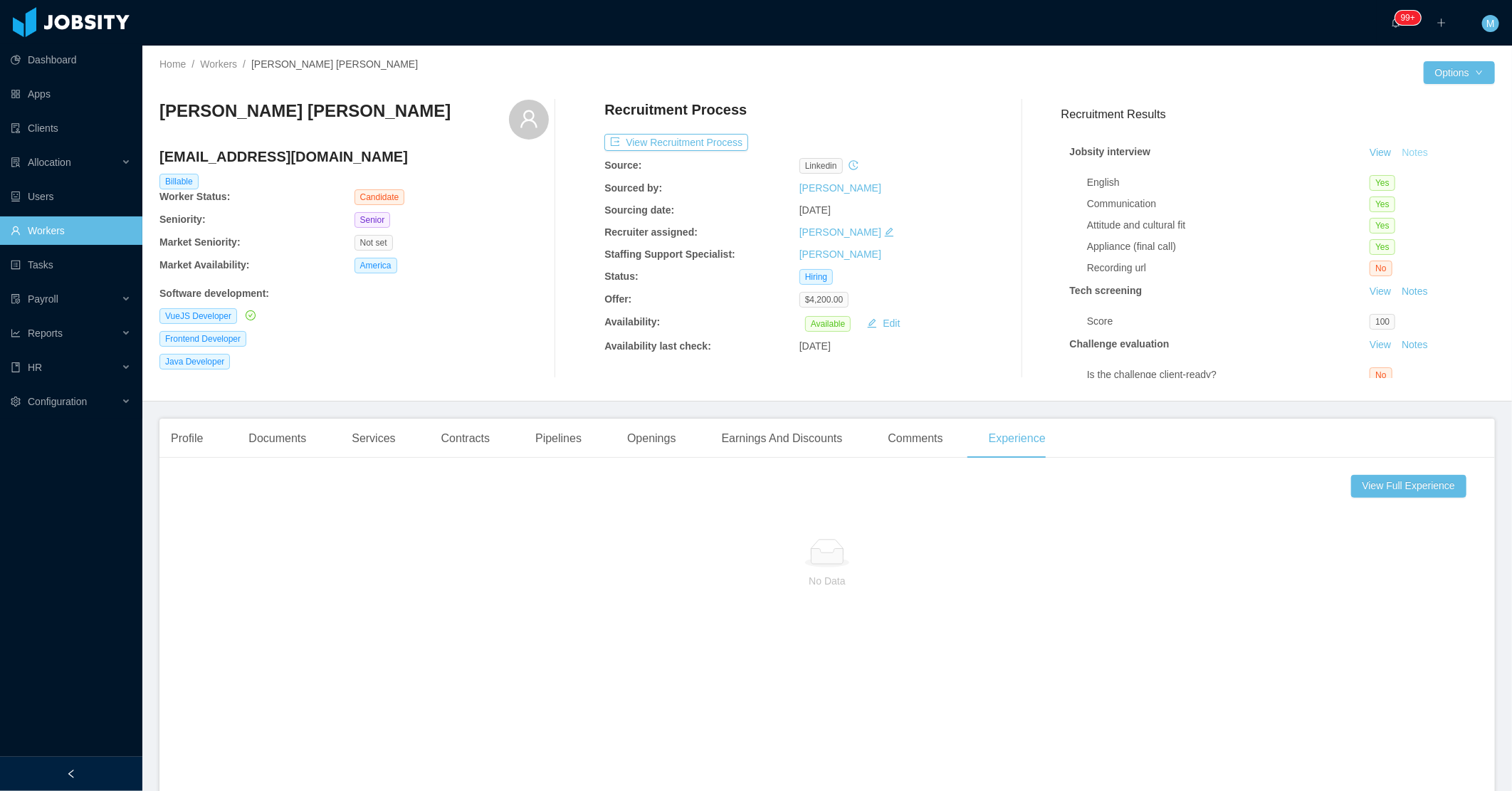
click at [1400, 148] on button "Notes" at bounding box center [1414, 154] width 38 height 17
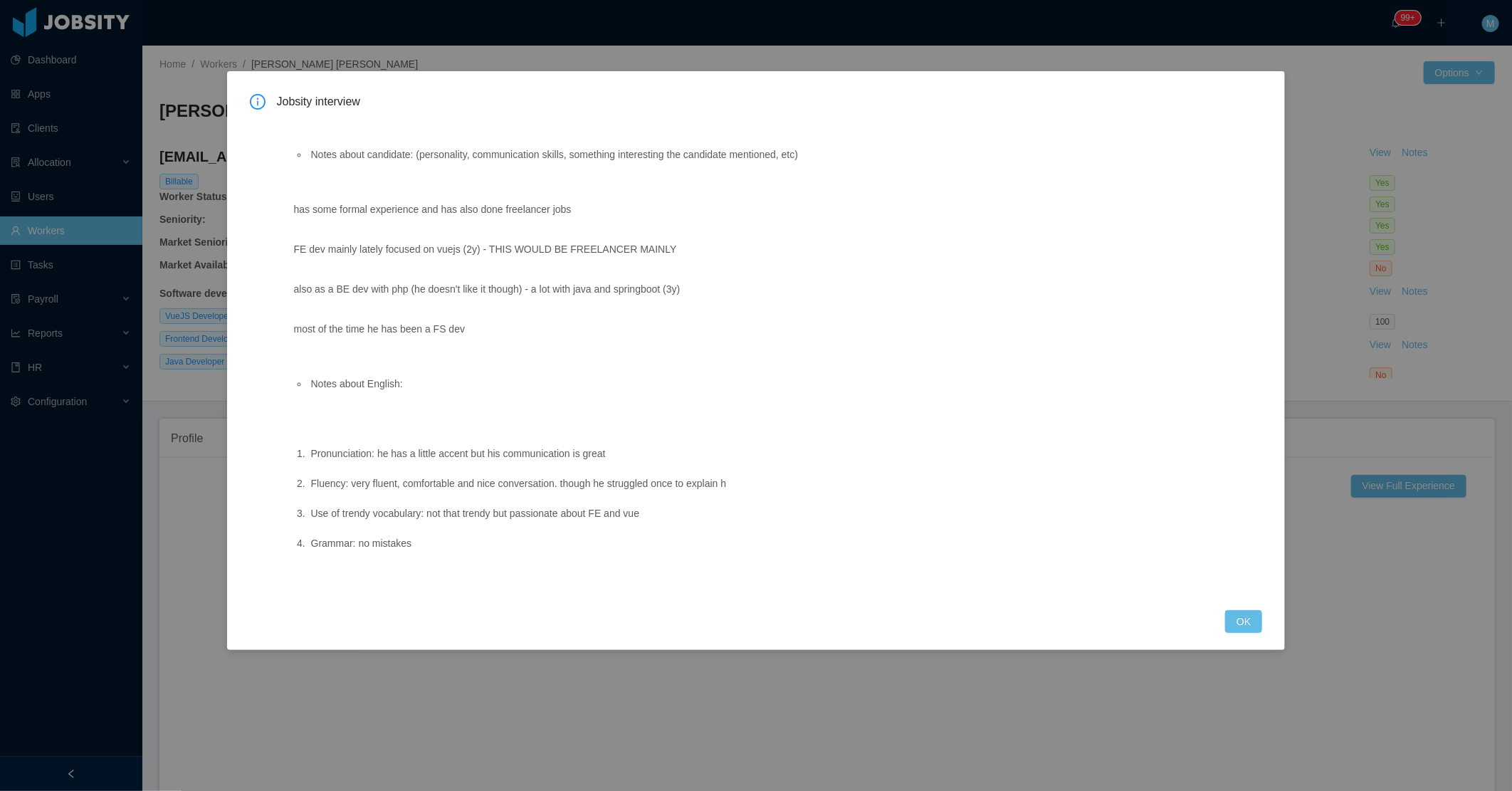
click at [1225, 617] on div "Jobsity interview Notes about candidate: (personality, communication skills, so…" at bounding box center [756, 363] width 1013 height 538
click at [1239, 616] on button "OK" at bounding box center [1244, 621] width 37 height 22
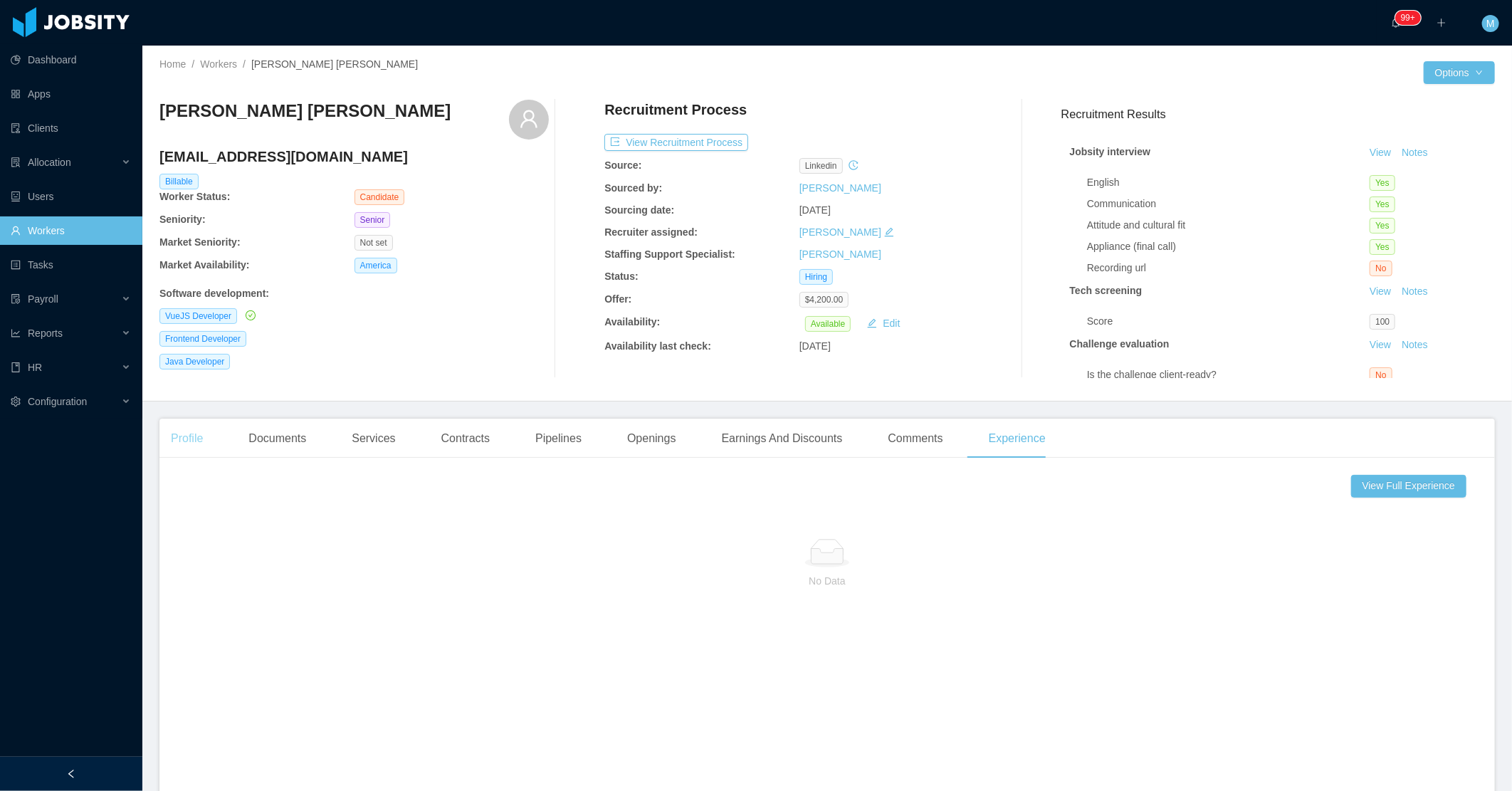
click at [200, 441] on div "Profile" at bounding box center [187, 438] width 54 height 40
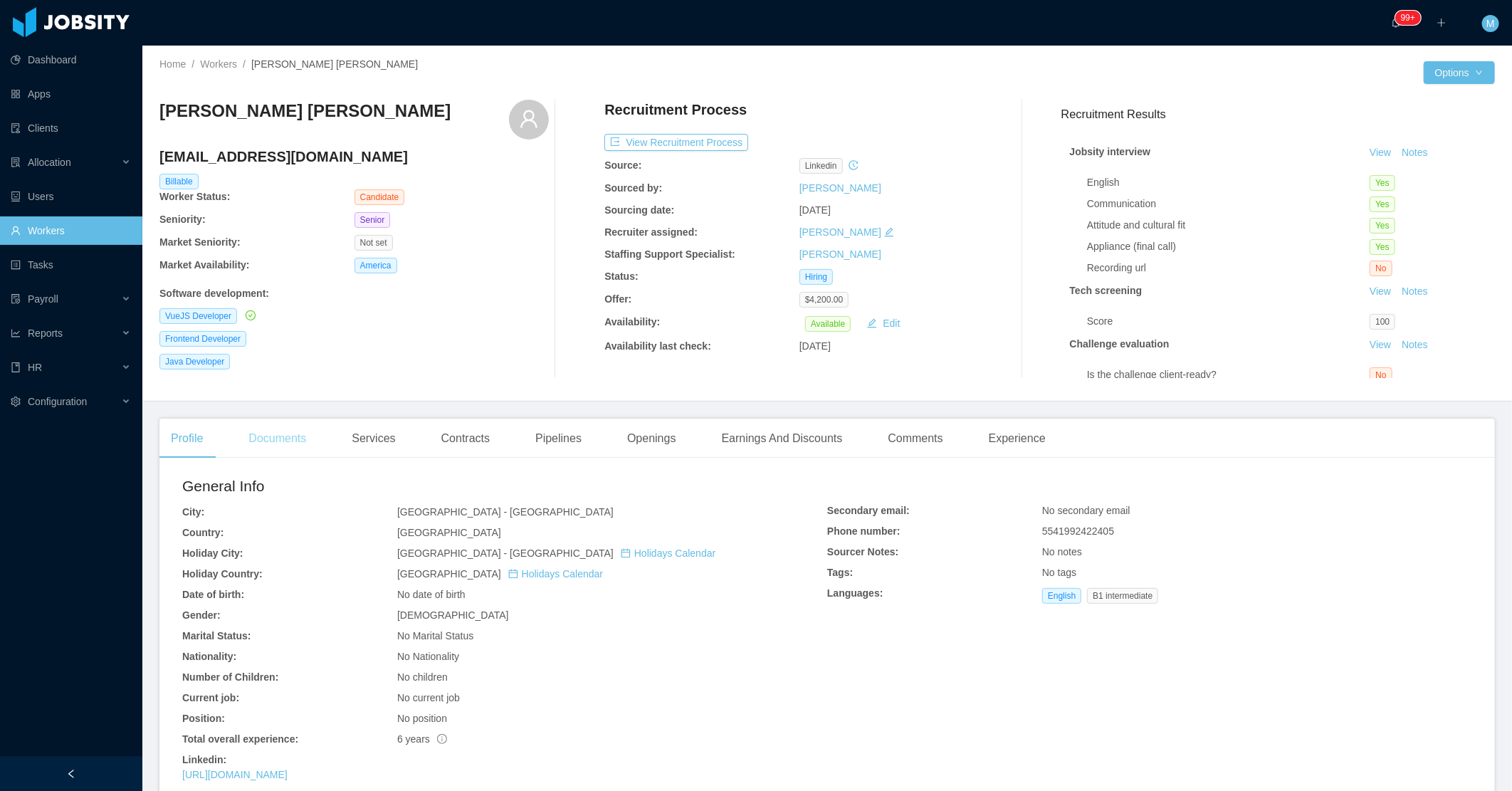
click at [289, 437] on div "Documents" at bounding box center [277, 438] width 81 height 40
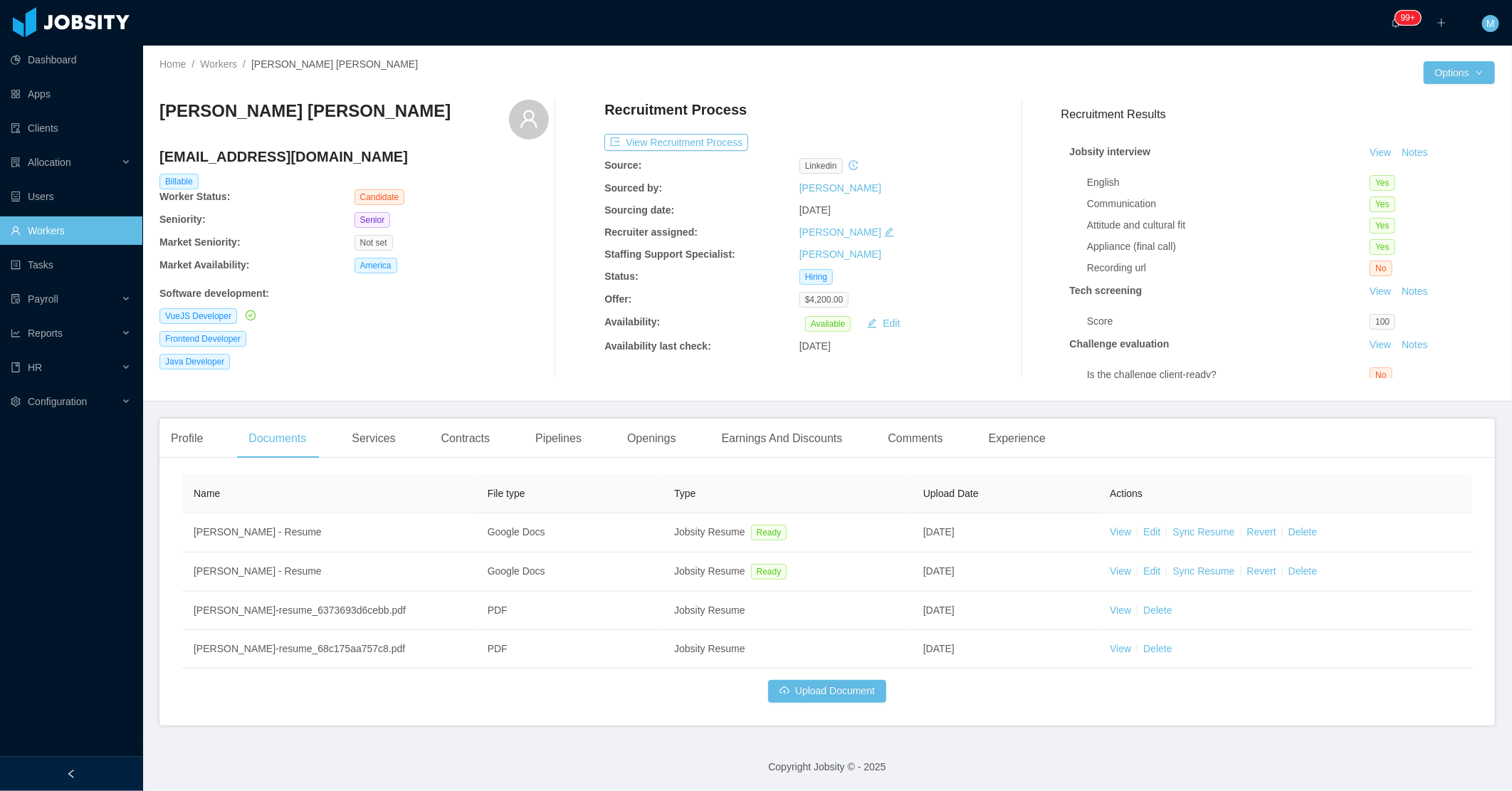
click at [468, 321] on div "VueJS Developer" at bounding box center [354, 316] width 390 height 16
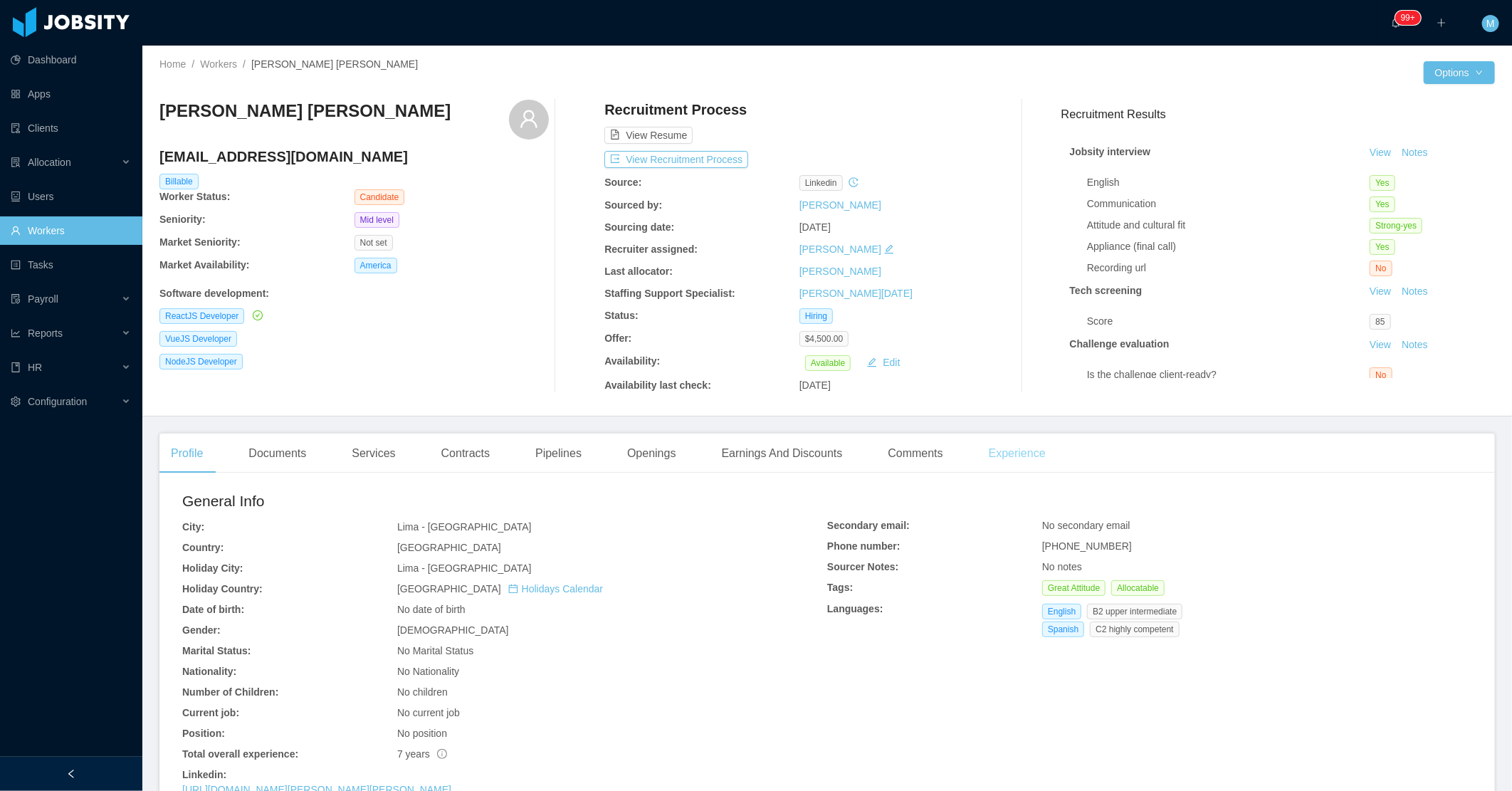
click at [1029, 458] on div "Experience" at bounding box center [1017, 453] width 80 height 40
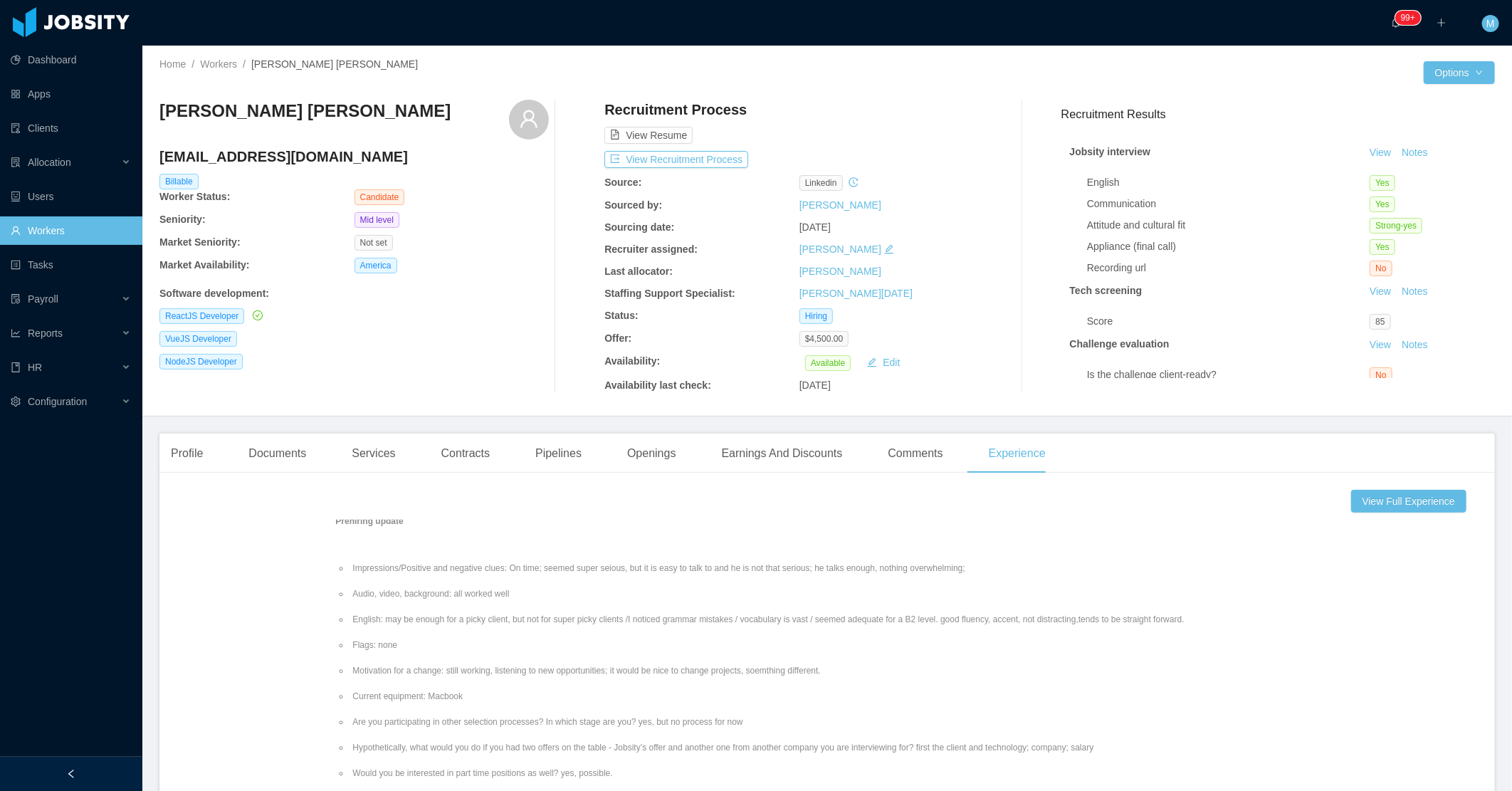
click at [224, 467] on div "Profile Documents Services Contracts Pipelines Openings Earnings And Discounts …" at bounding box center [608, 453] width 898 height 40
click at [214, 465] on div "Profile Documents Services Contracts Pipelines Openings Earnings And Discounts …" at bounding box center [608, 453] width 898 height 40
click at [188, 457] on div "Profile" at bounding box center [187, 453] width 54 height 40
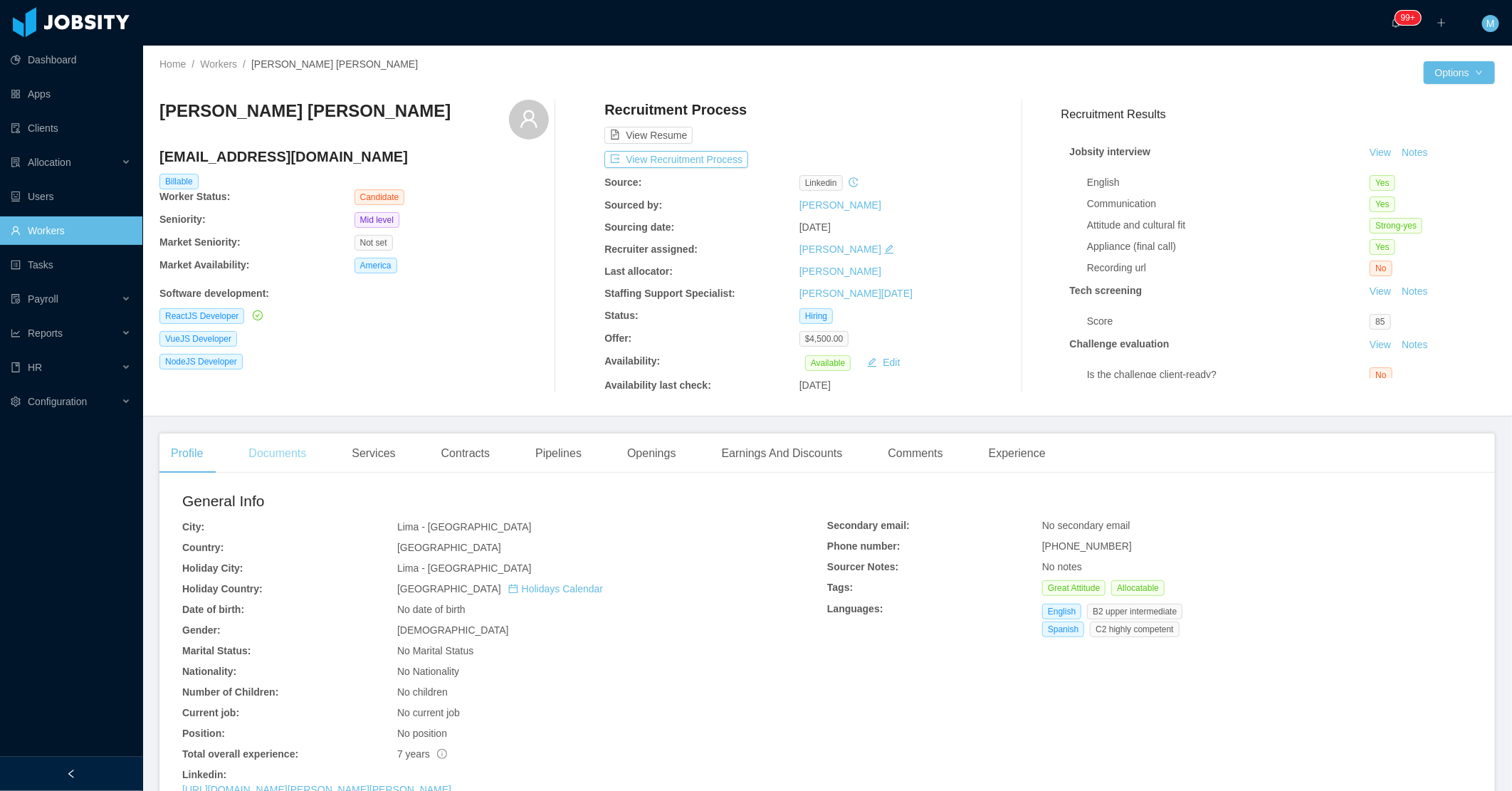
click at [307, 451] on div "Documents" at bounding box center [277, 453] width 81 height 40
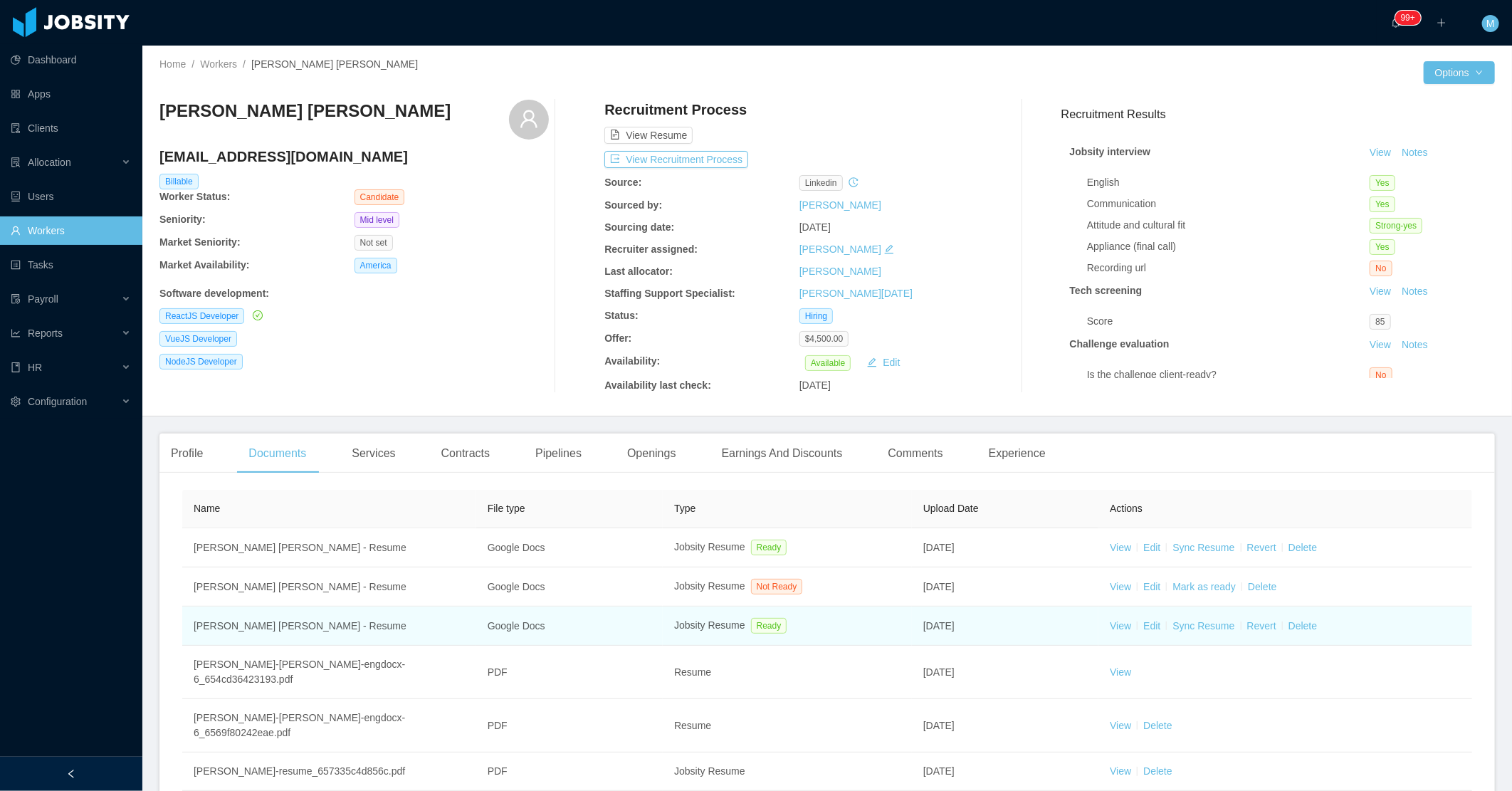
scroll to position [172, 0]
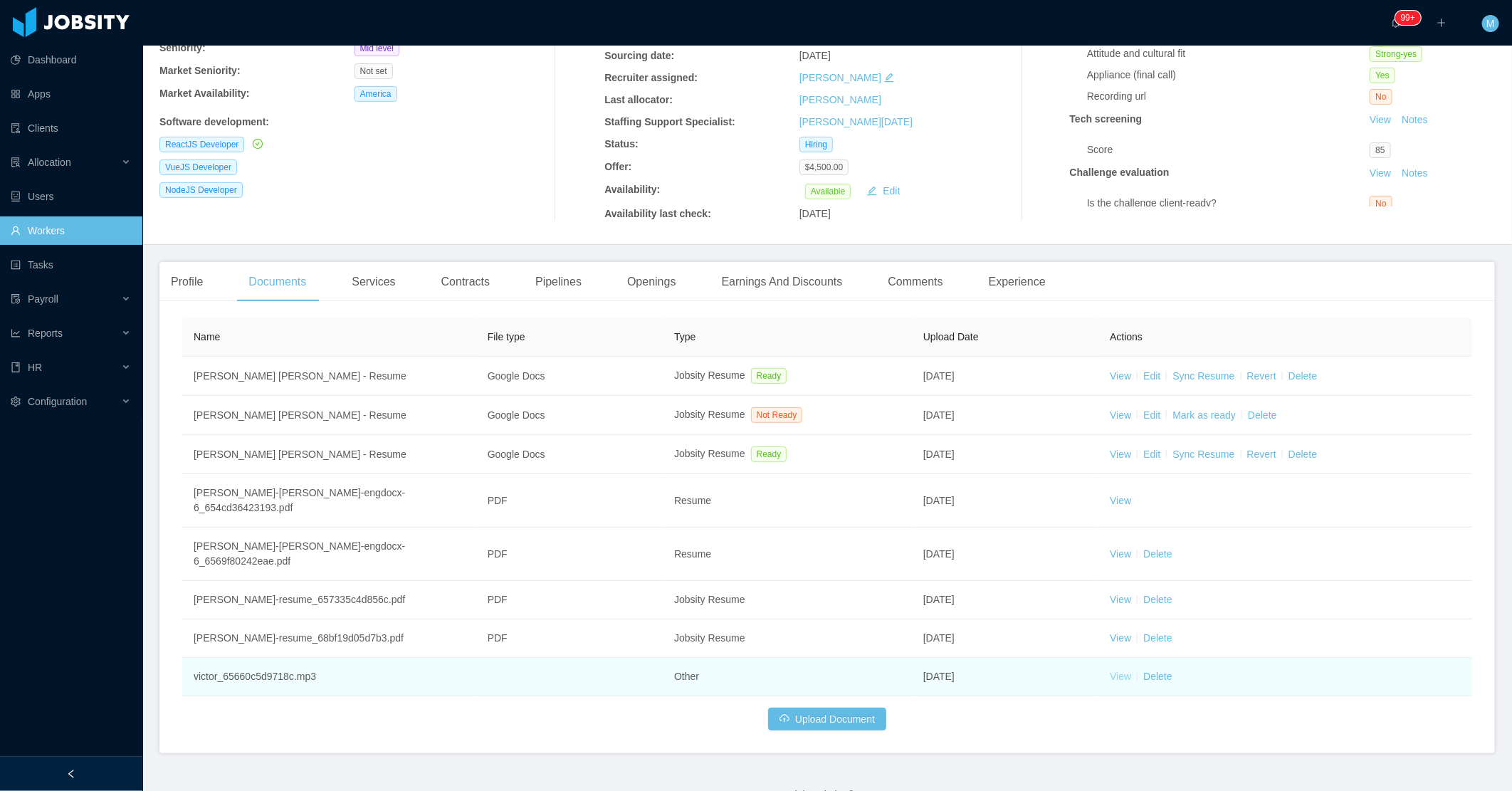
click at [1118, 671] on link "View" at bounding box center [1120, 676] width 21 height 12
